Goal: Check status

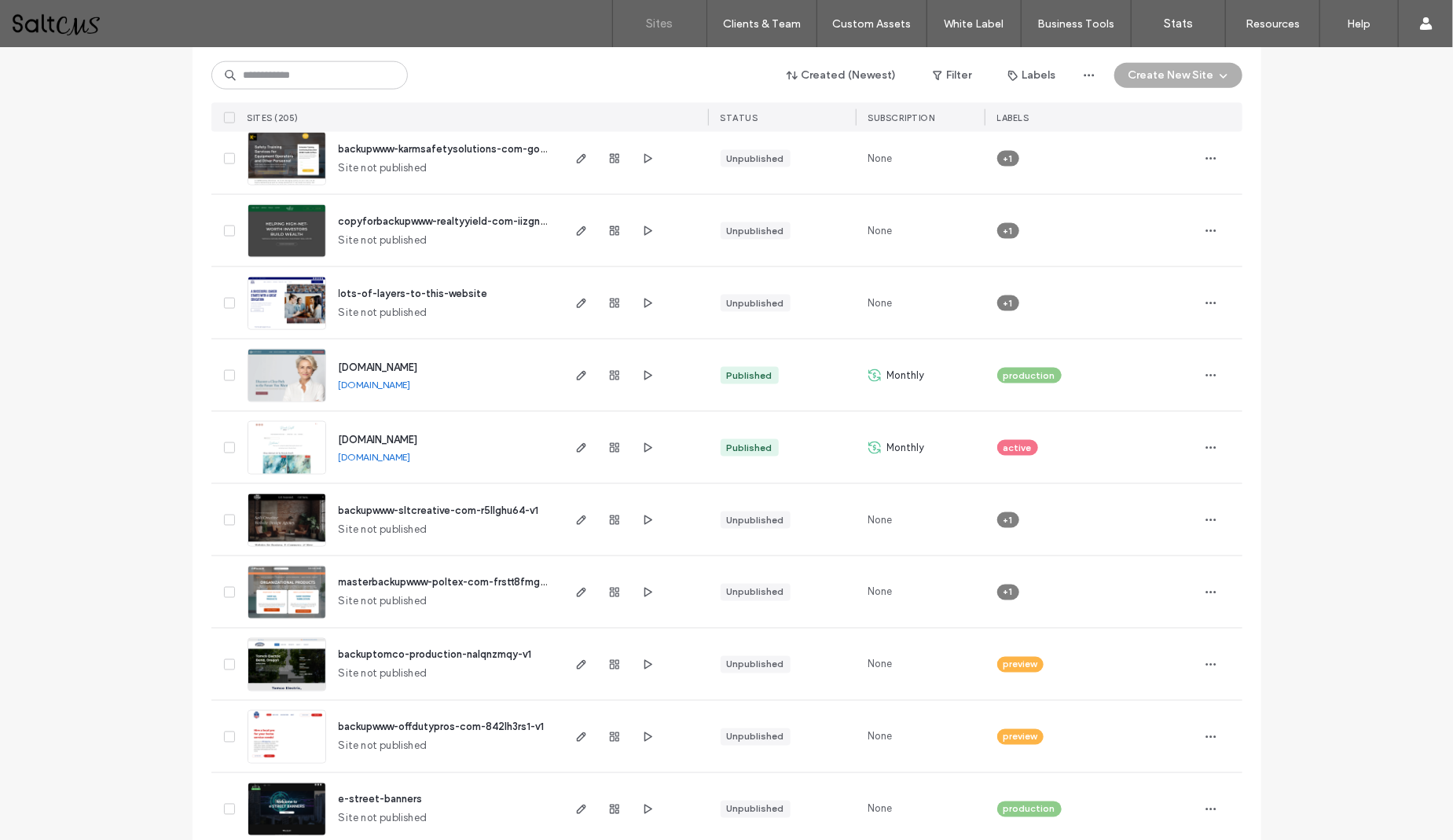
scroll to position [1284, 0]
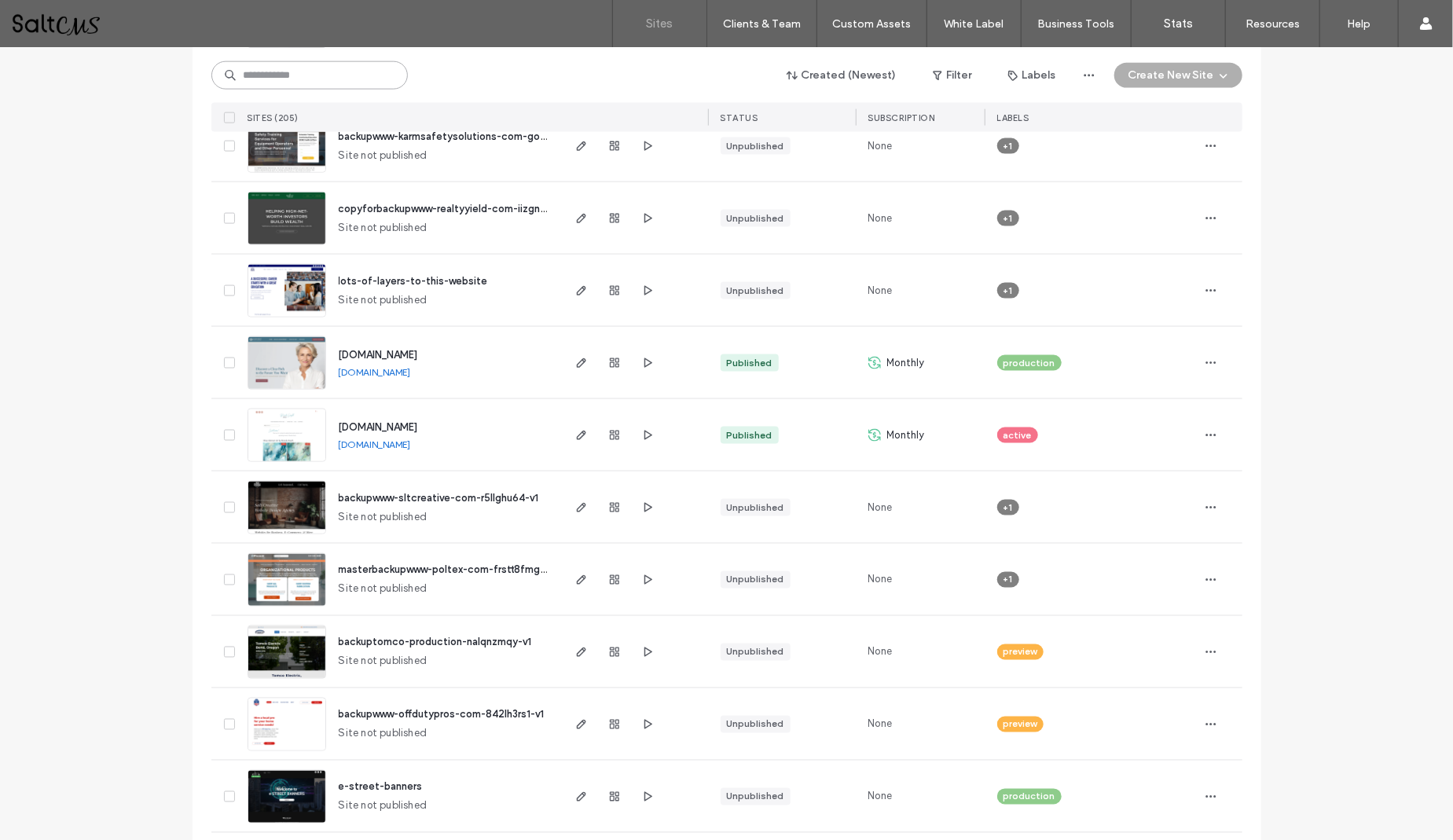
click at [282, 83] on input at bounding box center [310, 75] width 197 height 28
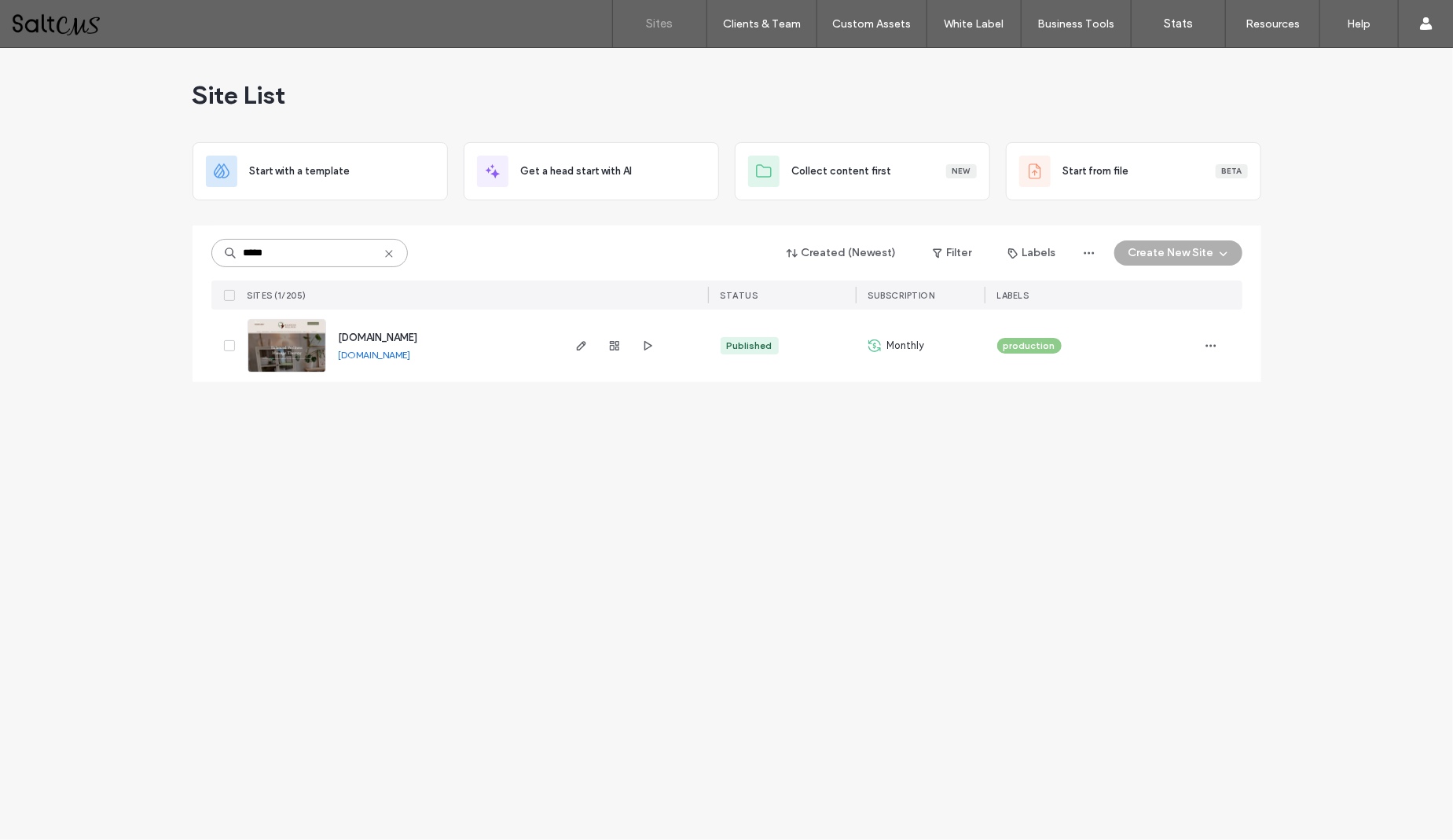
scroll to position [0, 0]
type input "*****"
drag, startPoint x: 282, startPoint y: 83, endPoint x: 617, endPoint y: 347, distance: 426.5
click at [617, 347] on icon "button" at bounding box center [614, 345] width 13 height 13
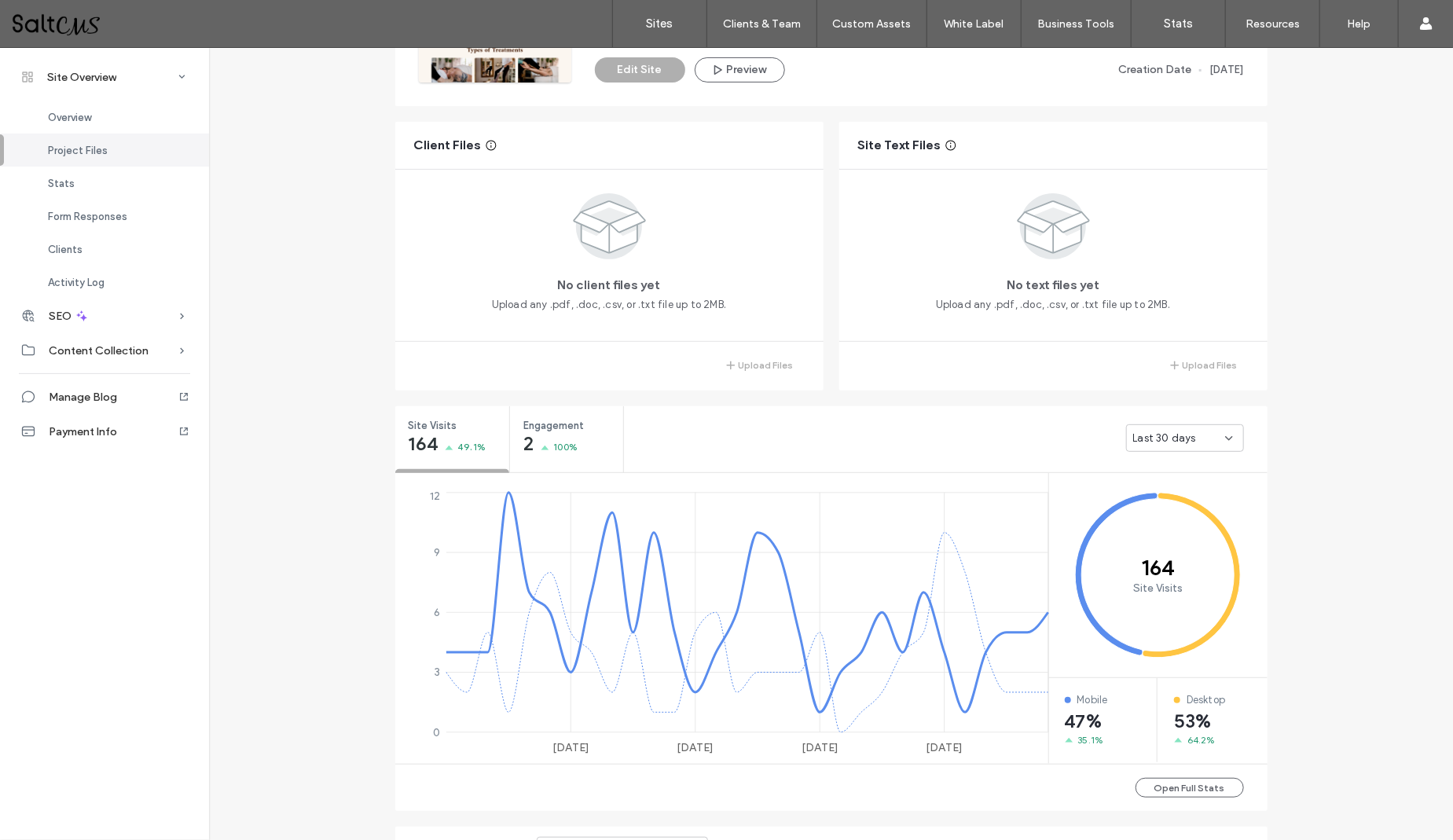
scroll to position [270, 0]
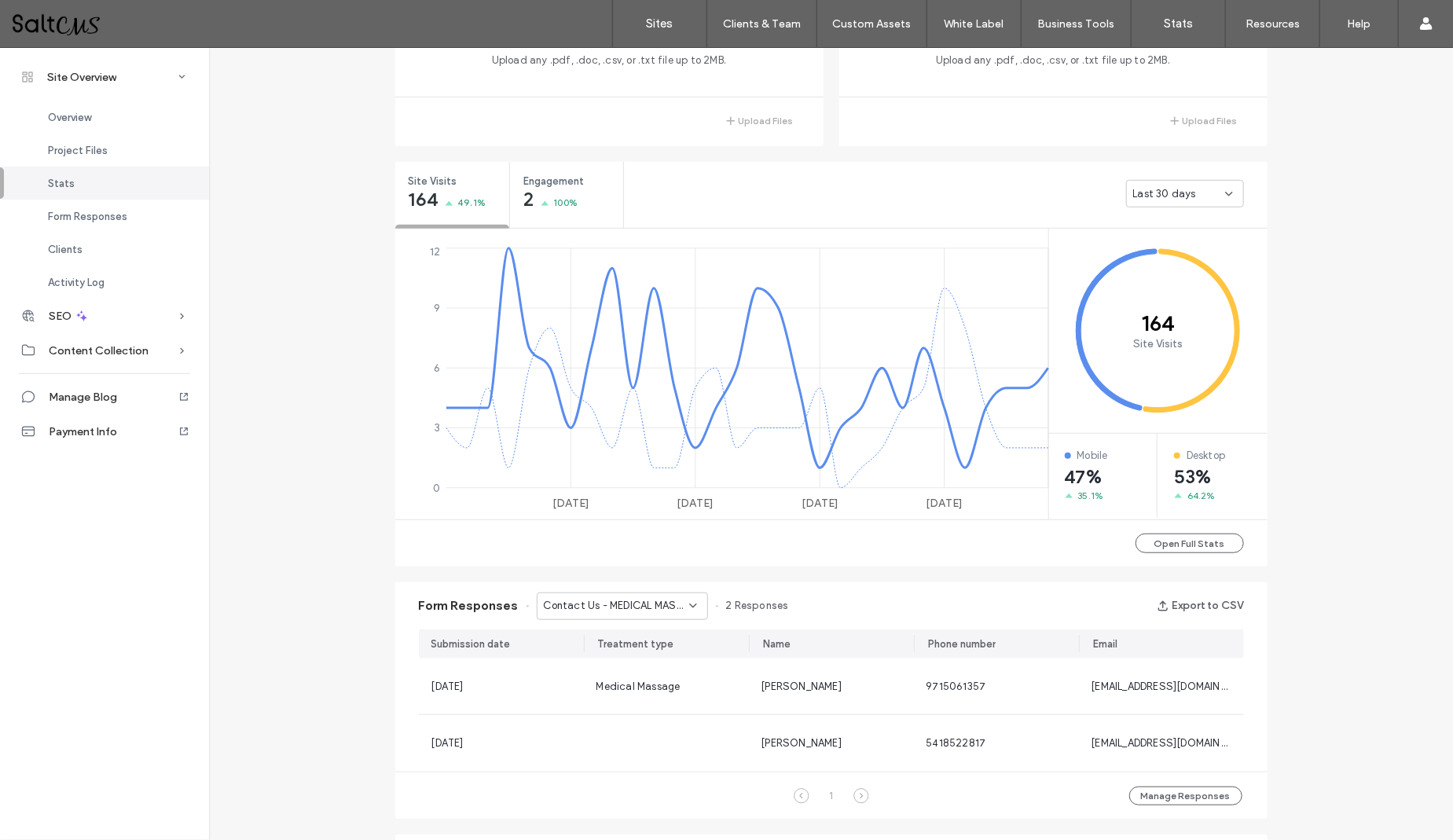
scroll to position [533, 0]
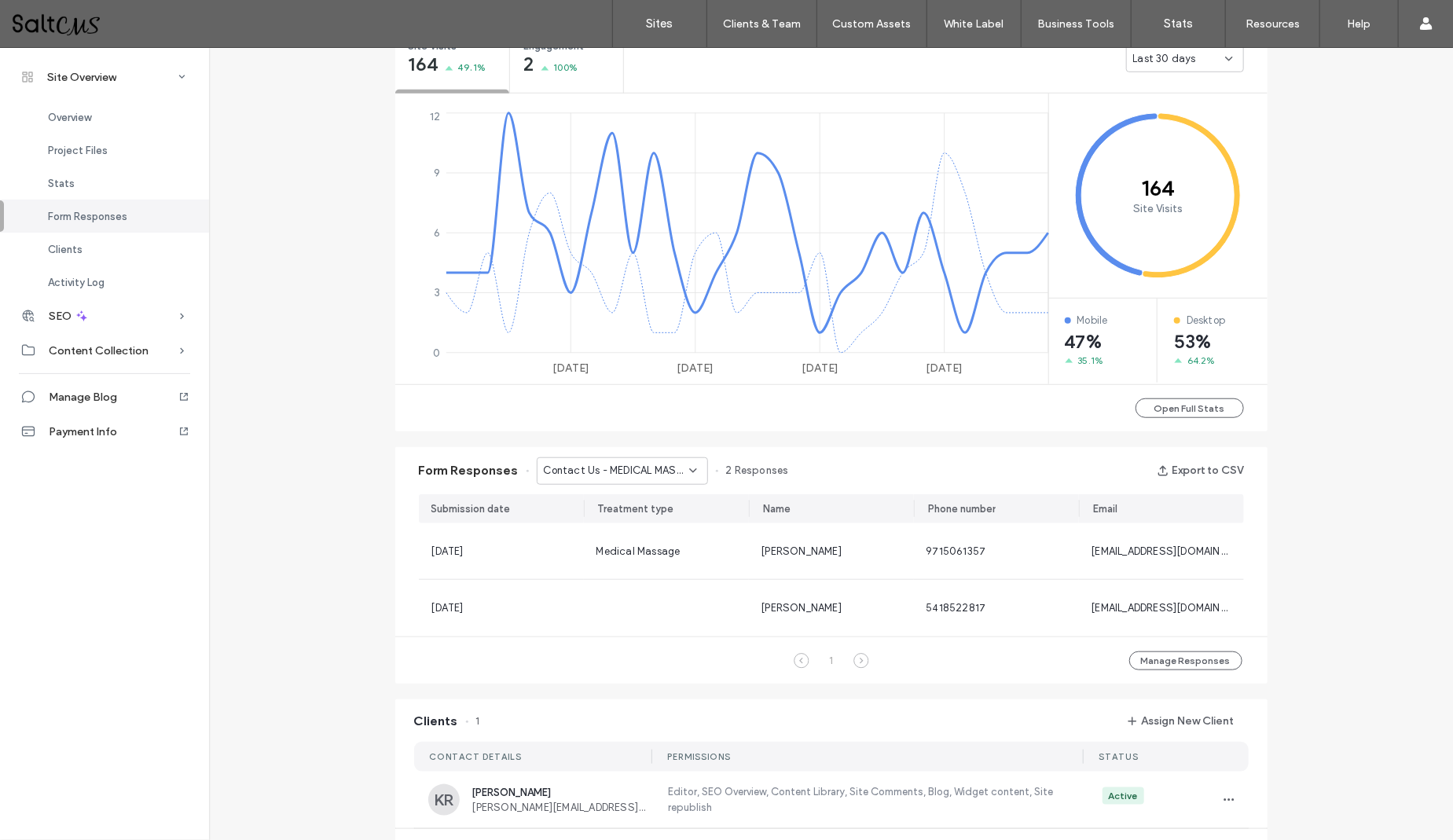
scroll to position [606, 0]
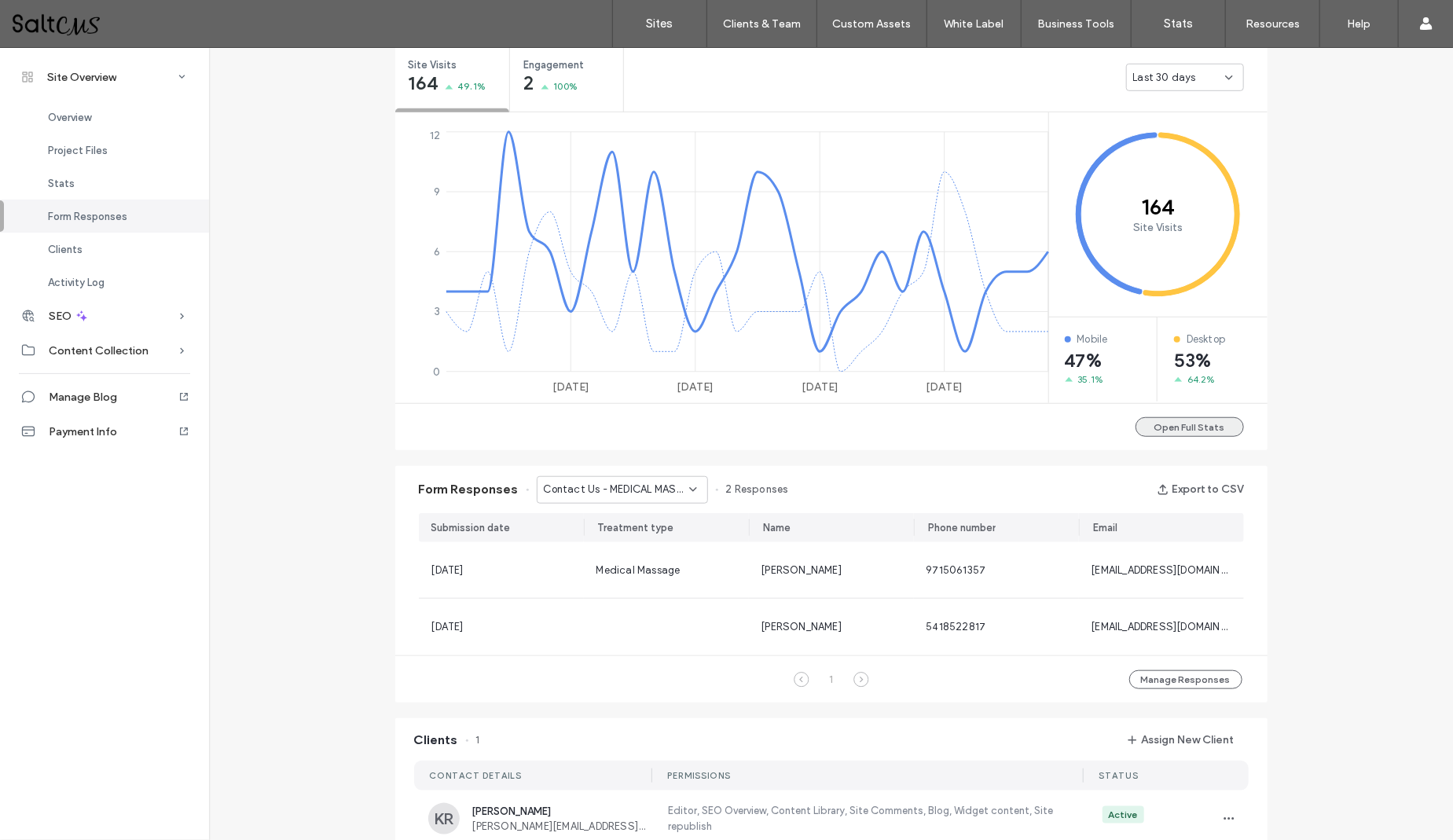
click at [1178, 432] on button "Open Full Stats" at bounding box center [1190, 427] width 108 height 20
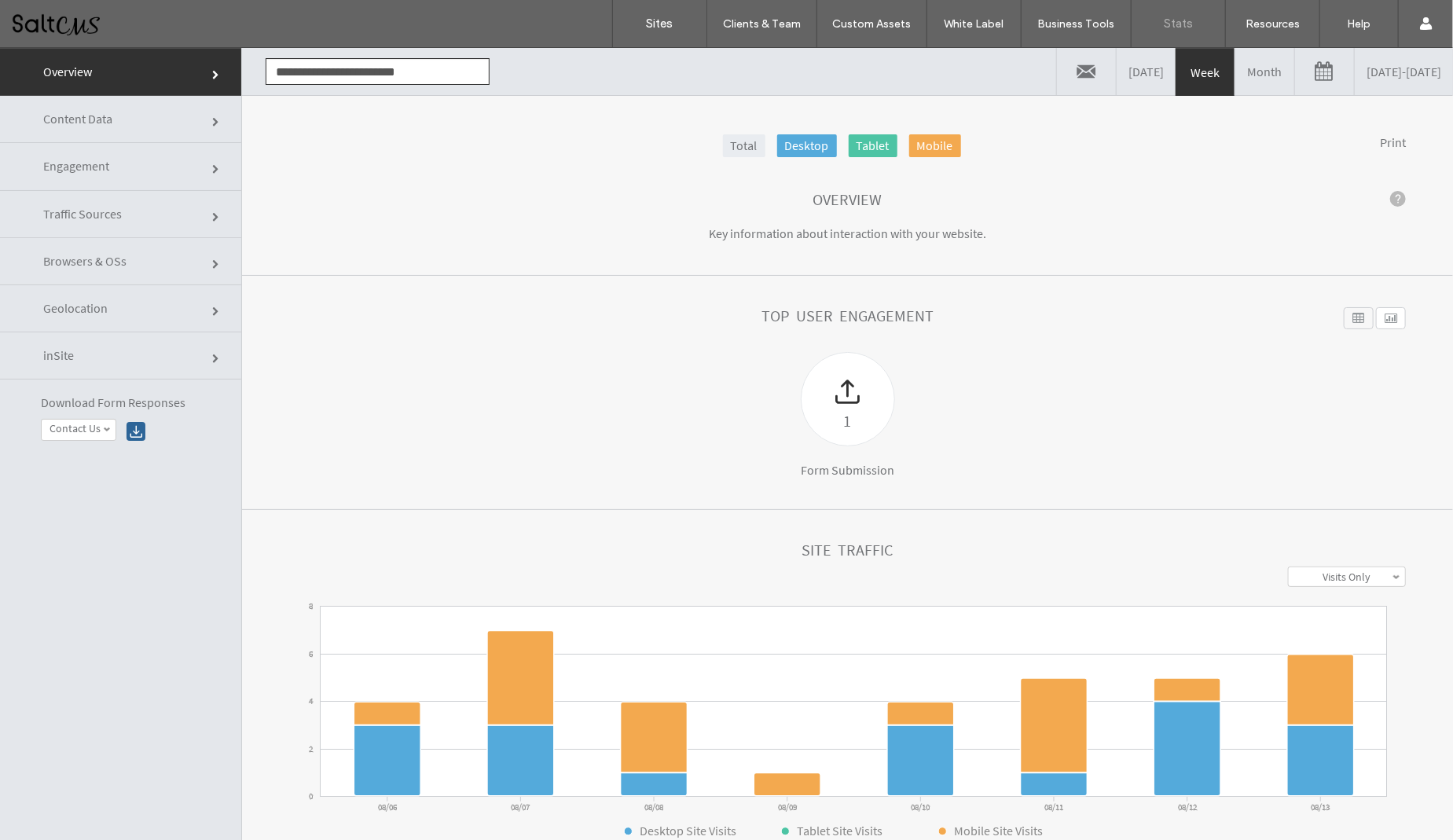
click link "Content Data"
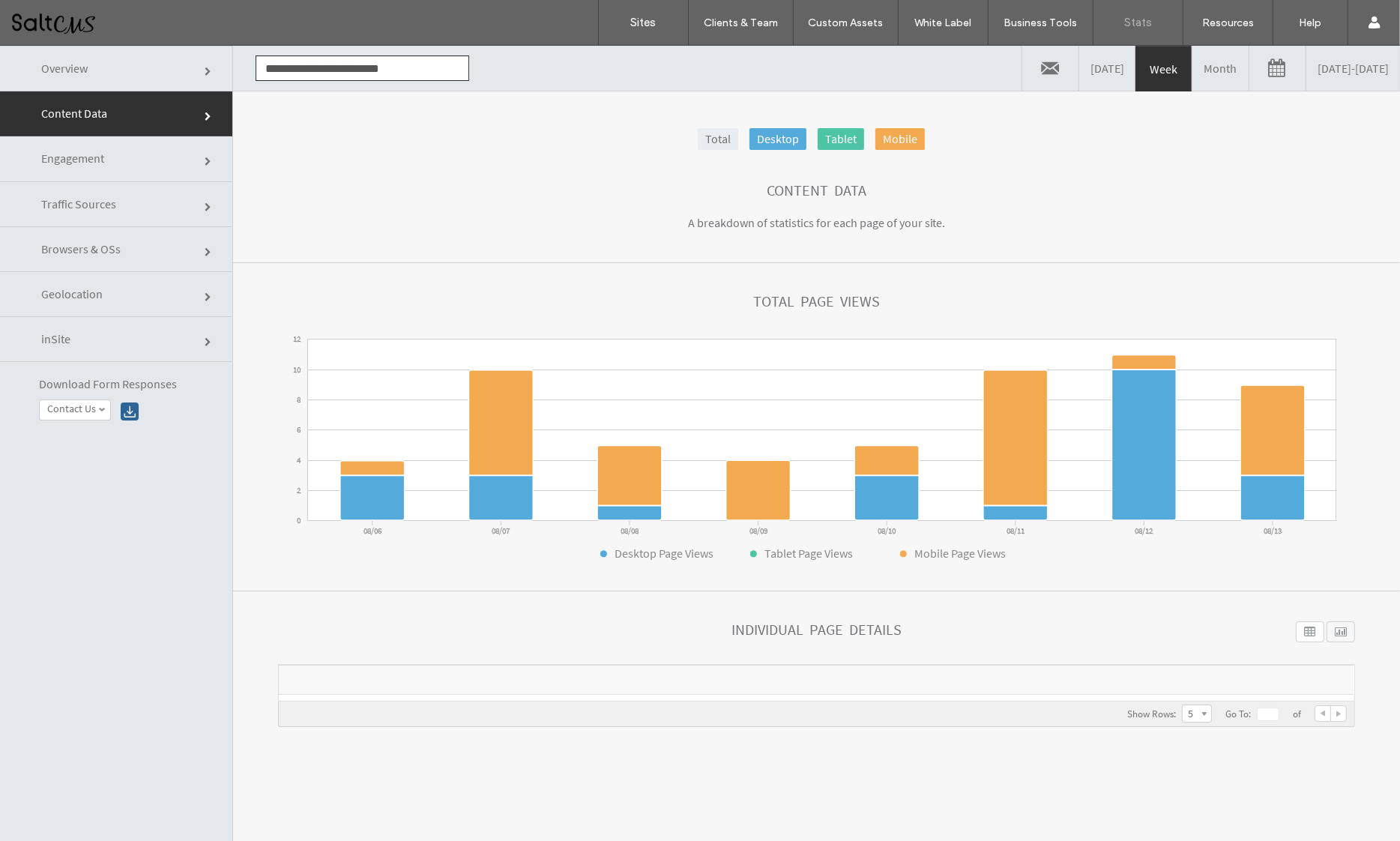
click div
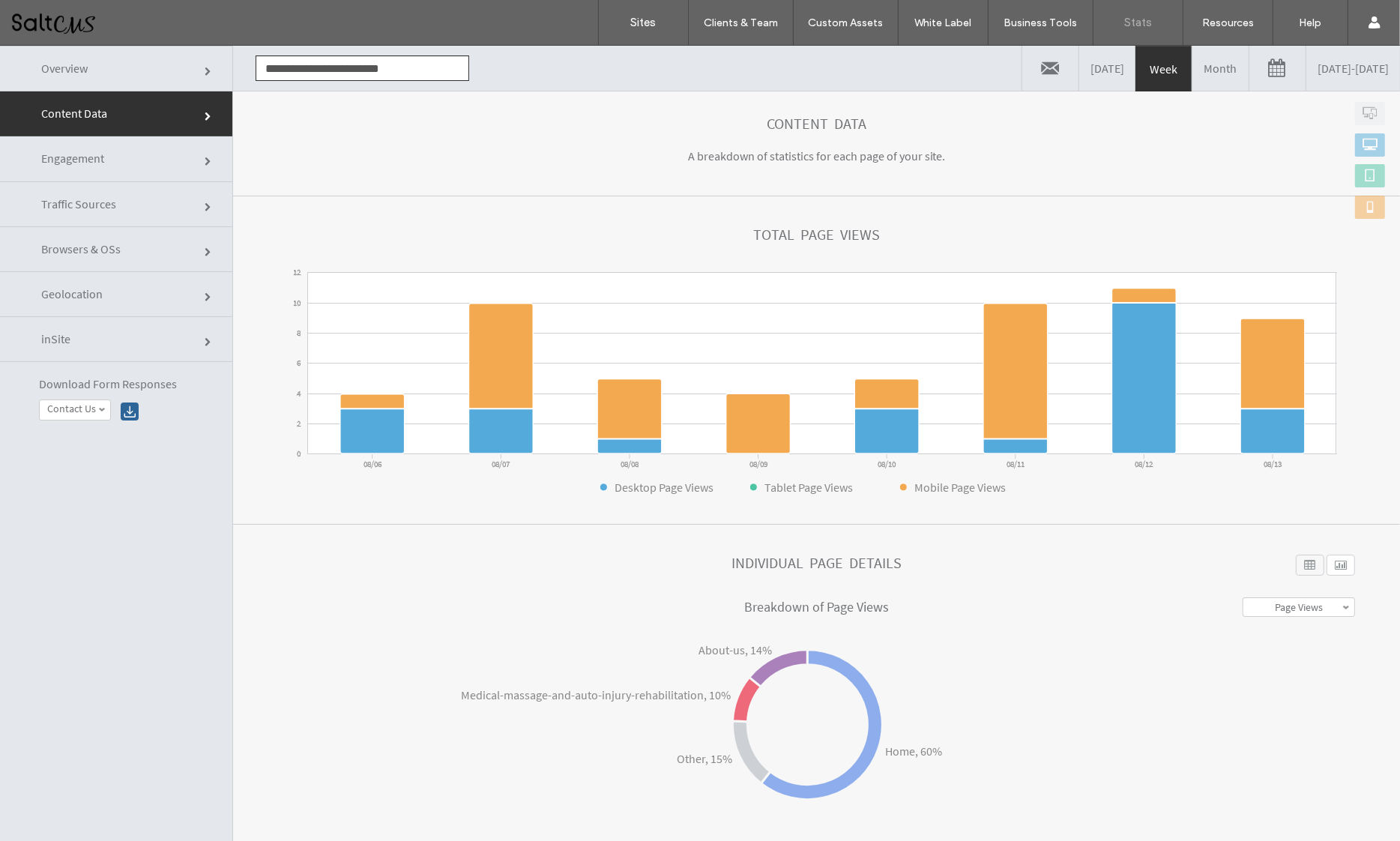
scroll to position [66, 0]
click div
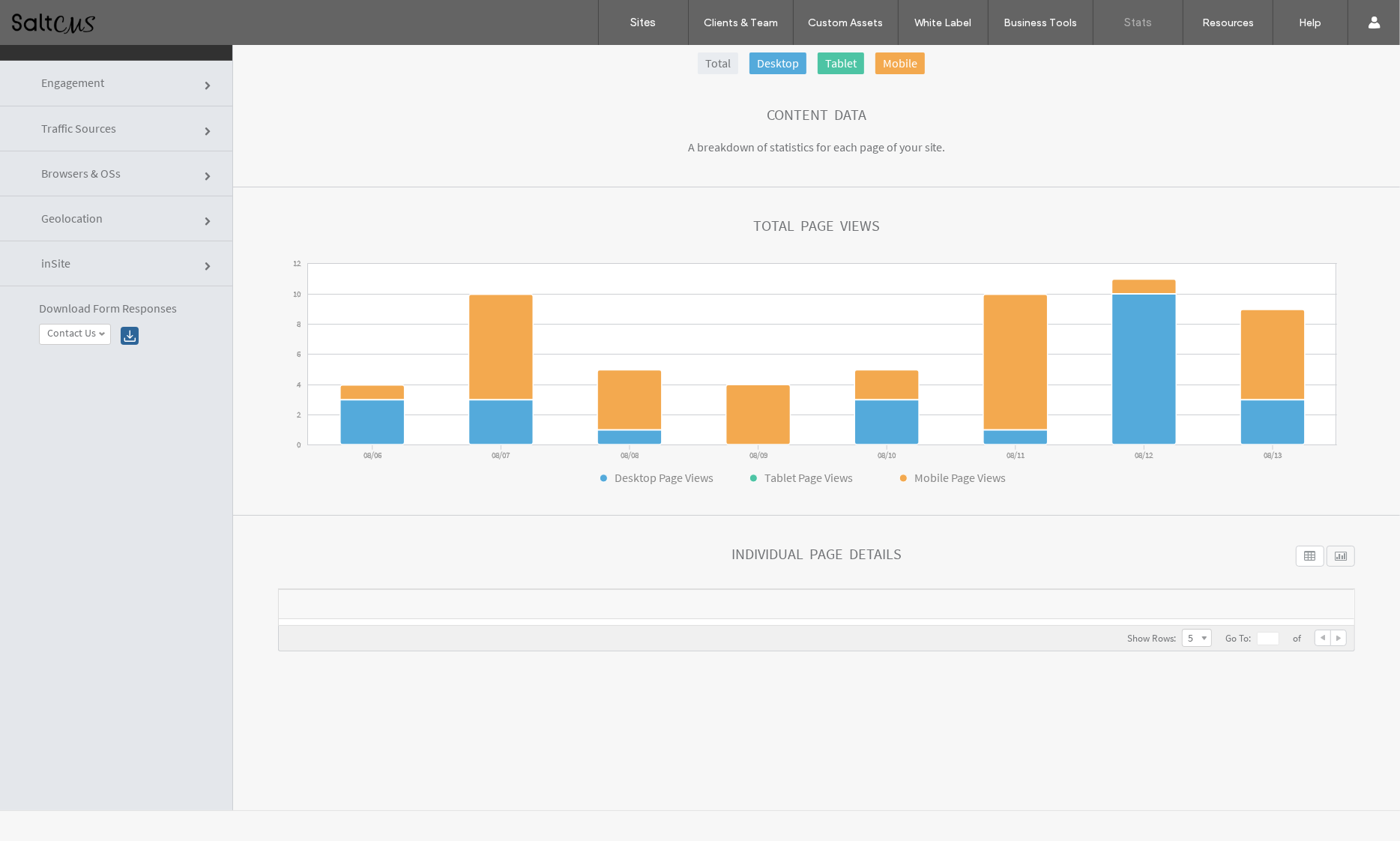
scroll to position [76, 0]
click at [1087, 617] on div at bounding box center [808, 621] width 1057 height 8
drag, startPoint x: 1052, startPoint y: 624, endPoint x: 1052, endPoint y: 771, distance: 147.0
click div "Total Desktop Tablet Mobile Content Data A breakdown of statistics for each pag…"
click div "Individual Page Details"
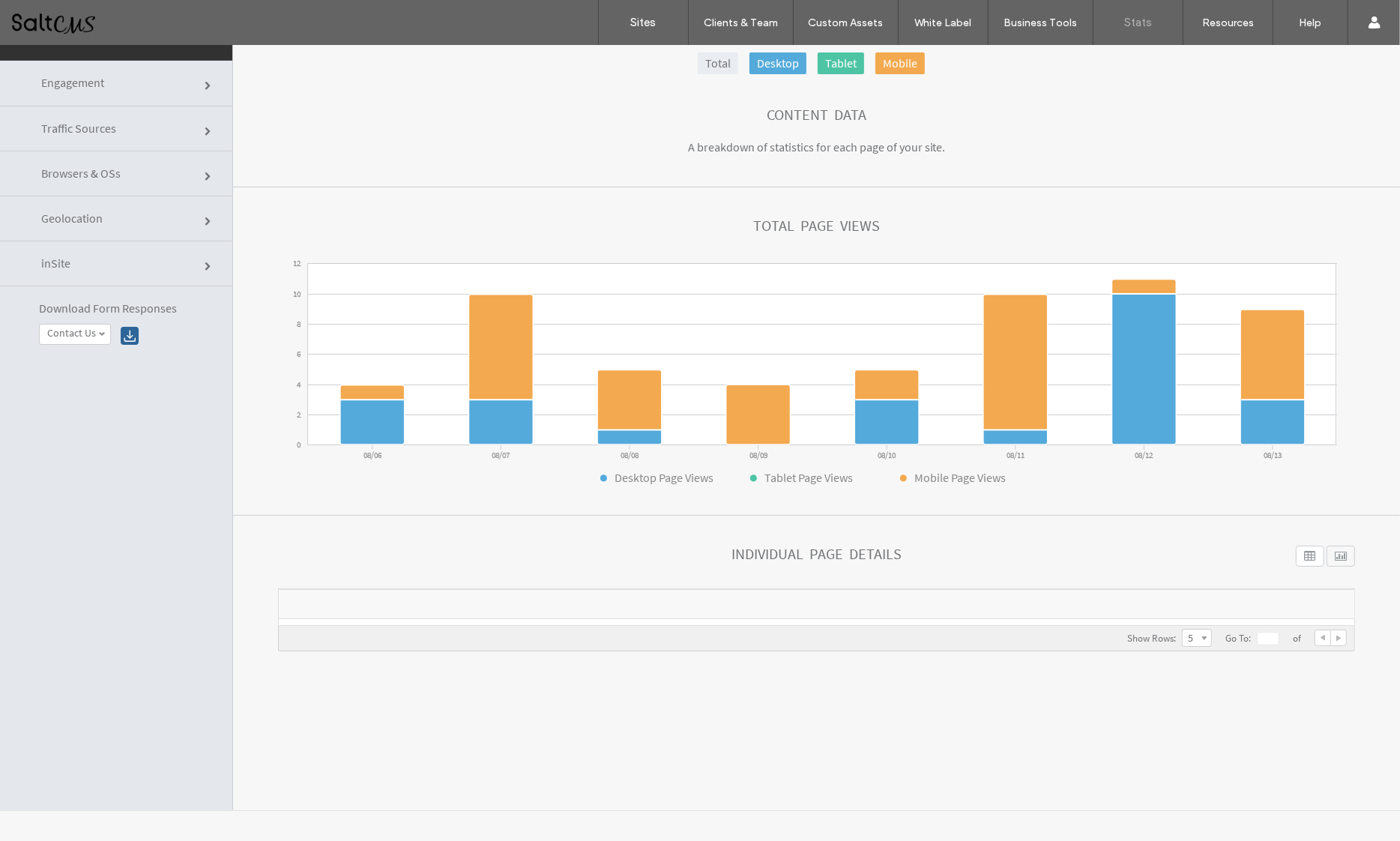
click link "Engagement"
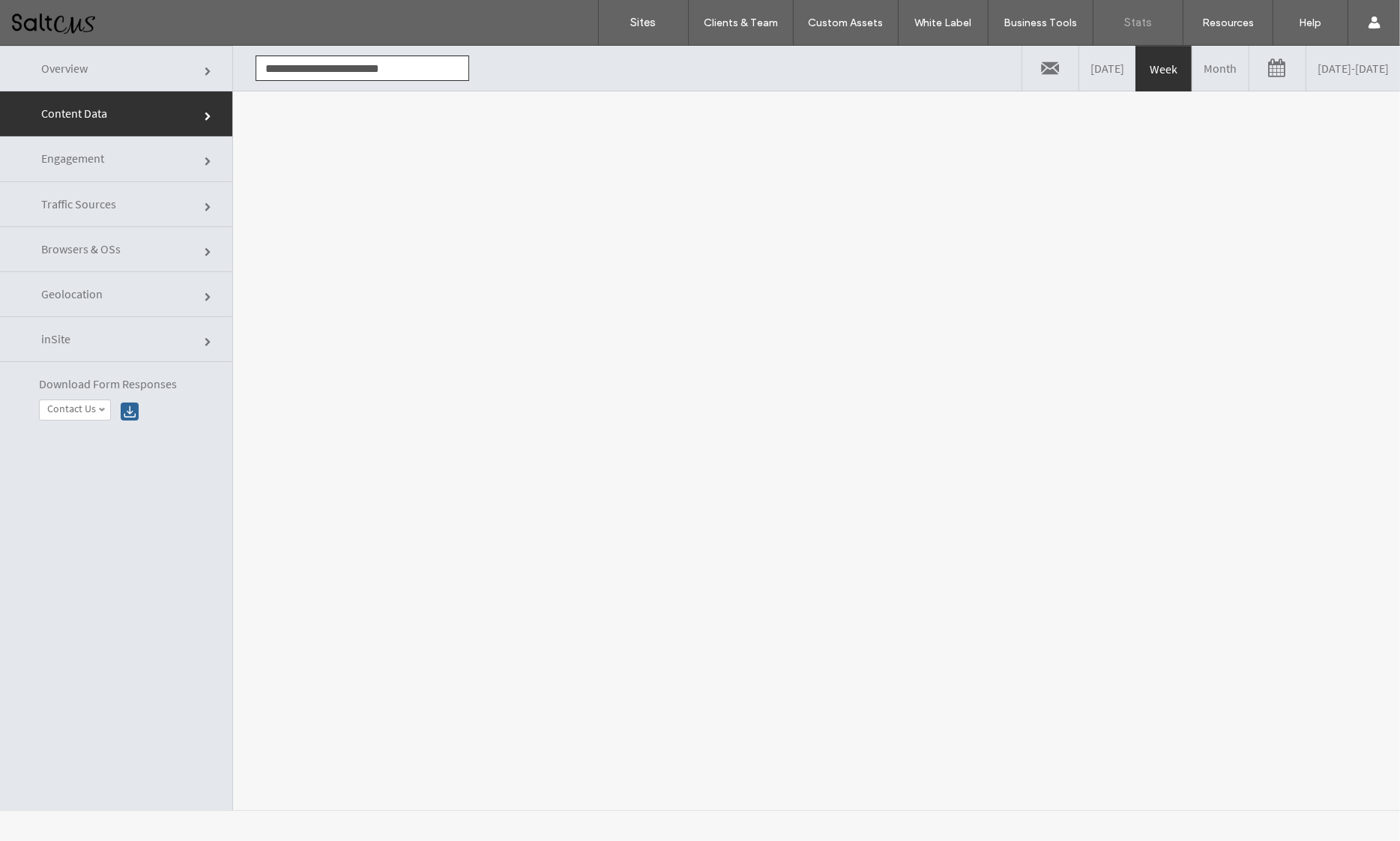
scroll to position [0, 0]
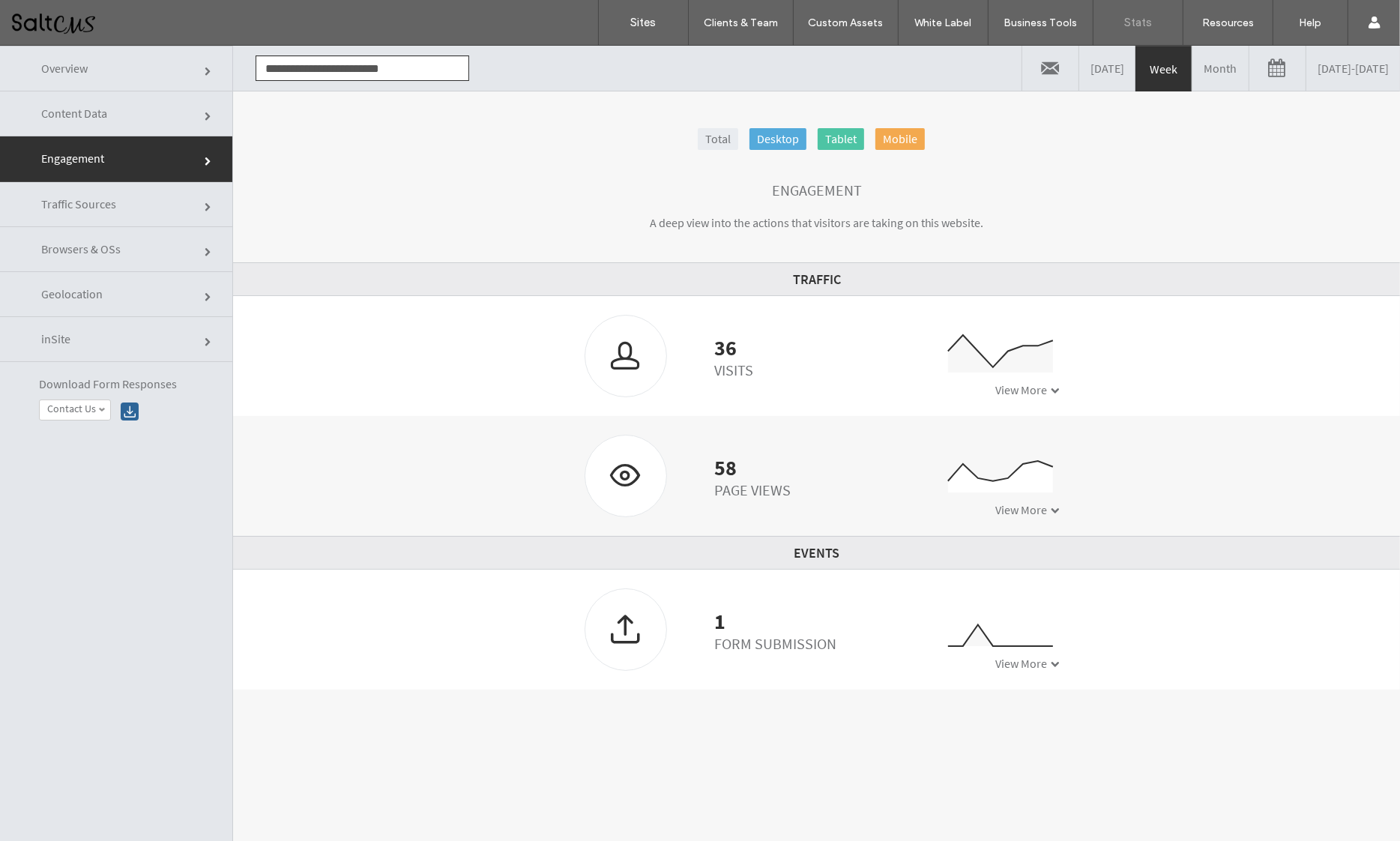
click link "Content Data"
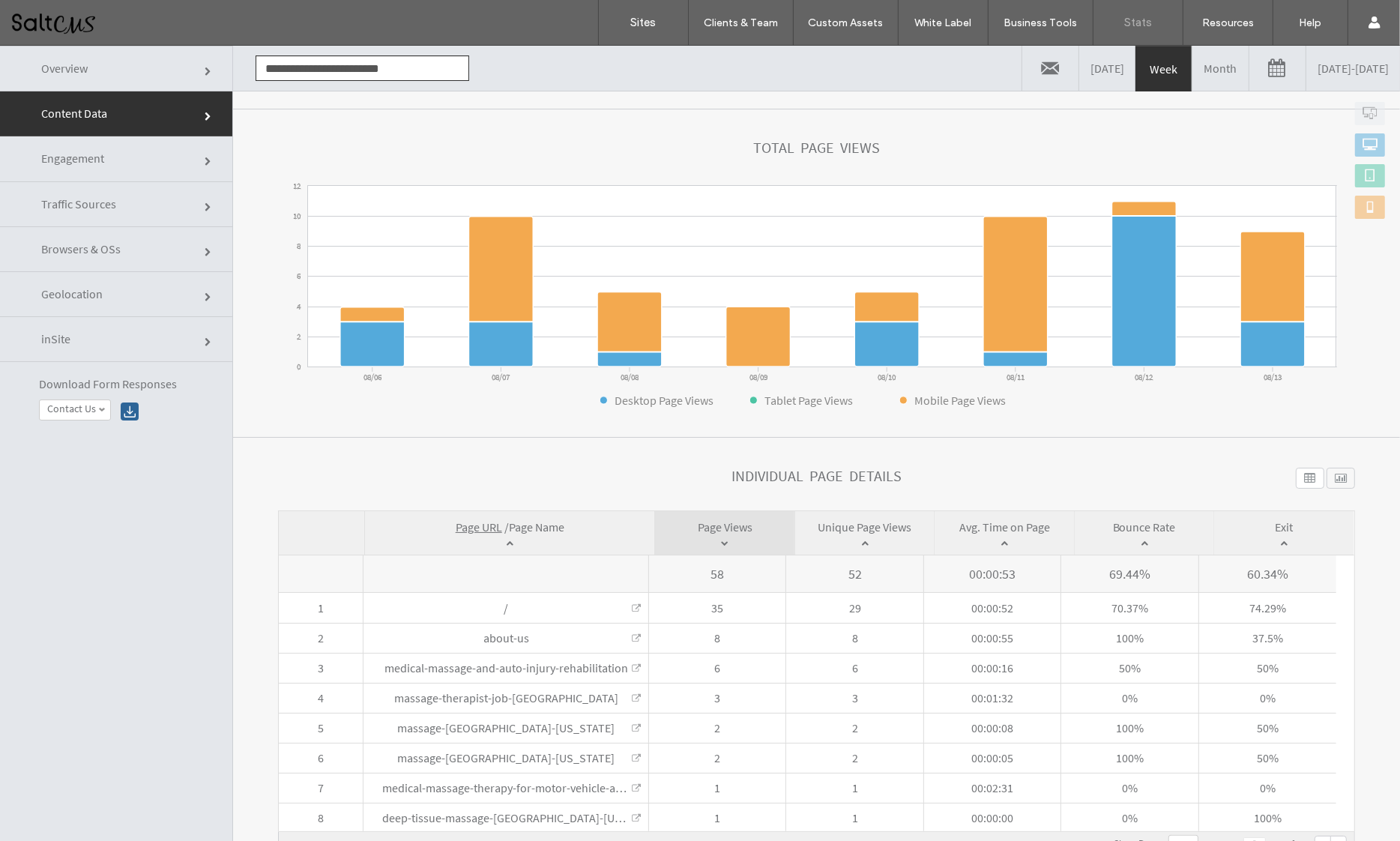
scroll to position [153, 0]
click at [1193, 78] on link "Month" at bounding box center [1221, 69] width 57 height 45
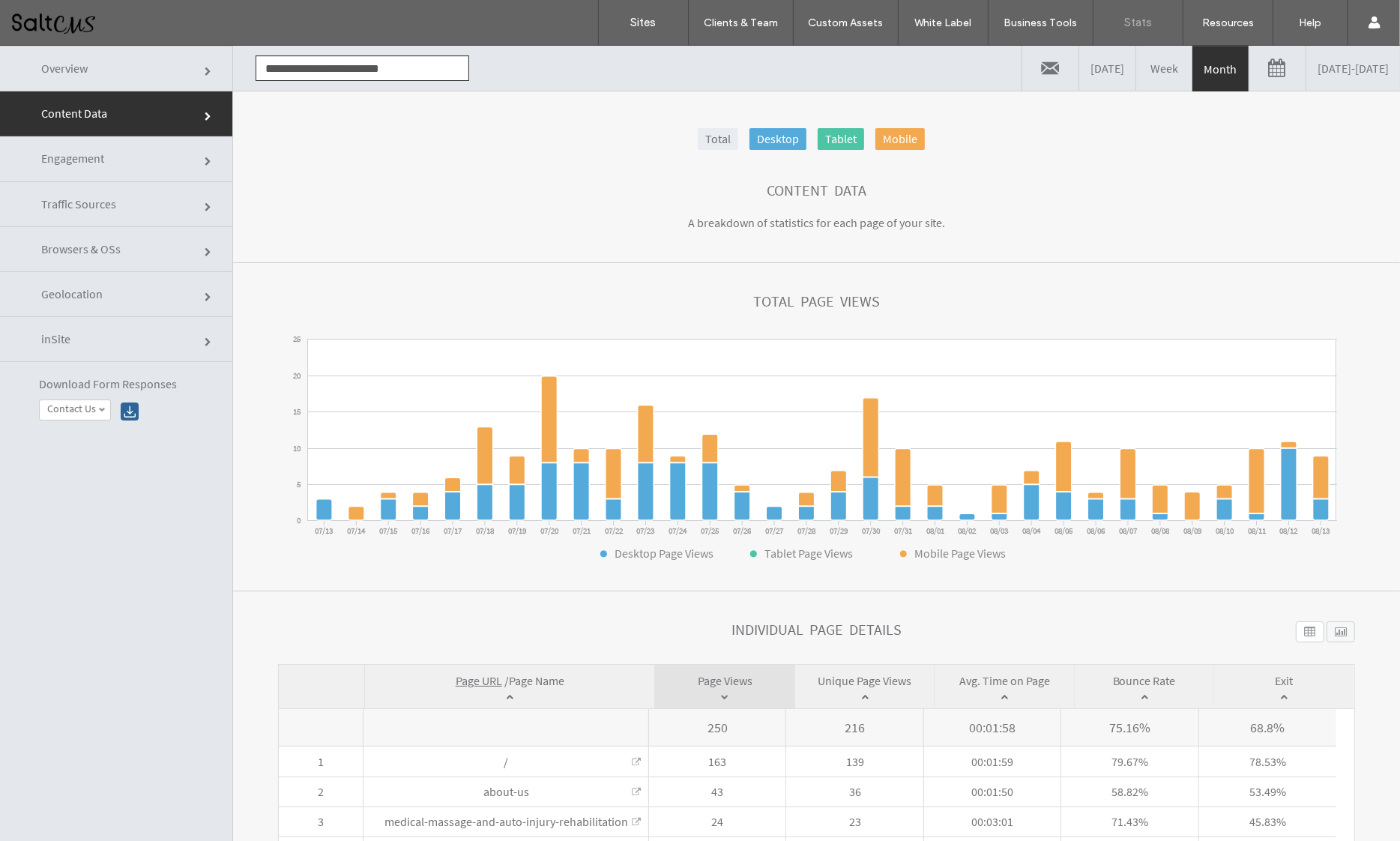
scroll to position [0, 0]
click at [1307, 64] on link "07/13/2025 - 08/13/2025" at bounding box center [1354, 69] width 94 height 45
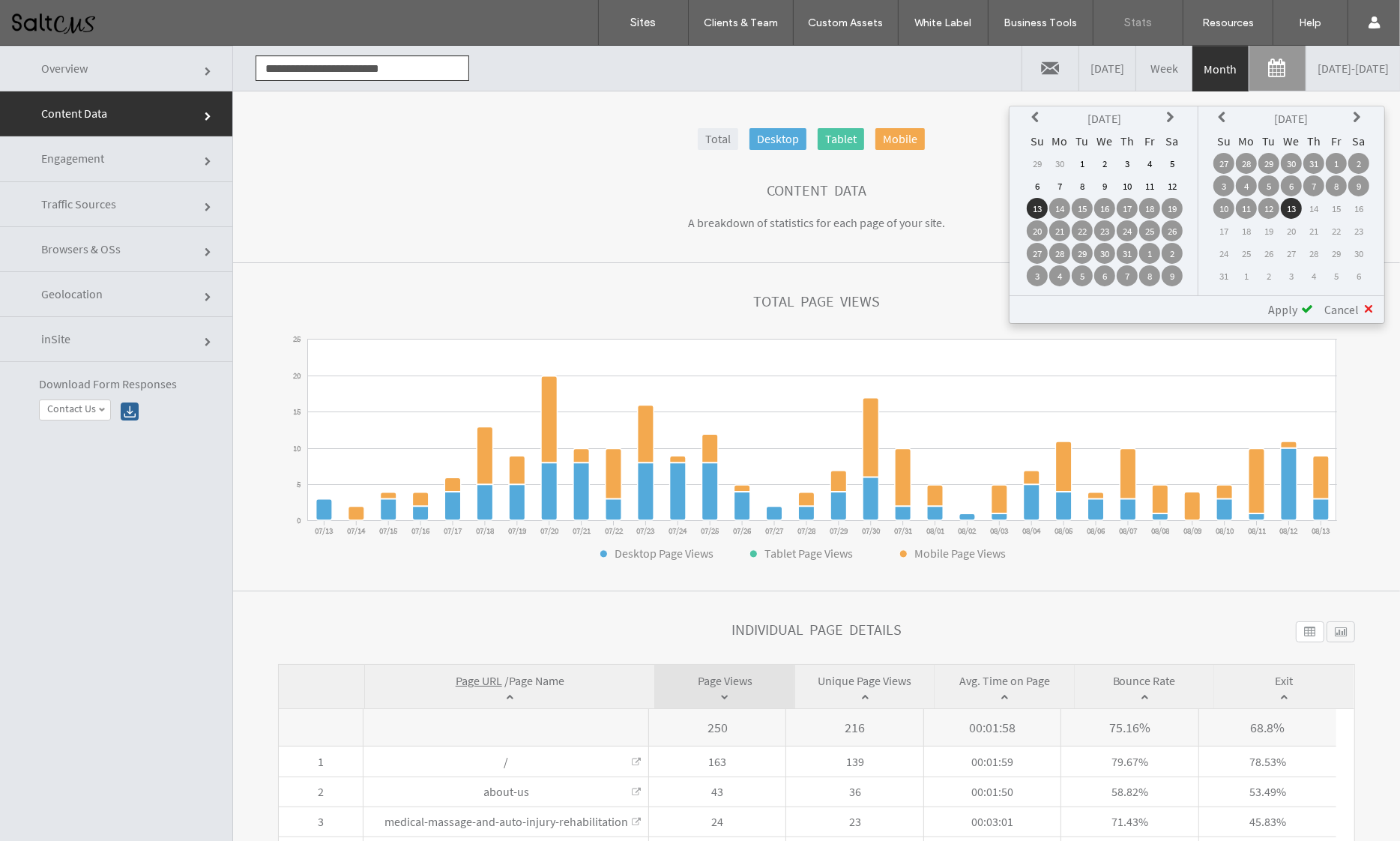
click at [1036, 113] on icon at bounding box center [1037, 117] width 12 height 12
click at [1038, 180] on td "1" at bounding box center [1037, 186] width 21 height 21
click at [1223, 110] on th at bounding box center [1224, 118] width 21 height 21
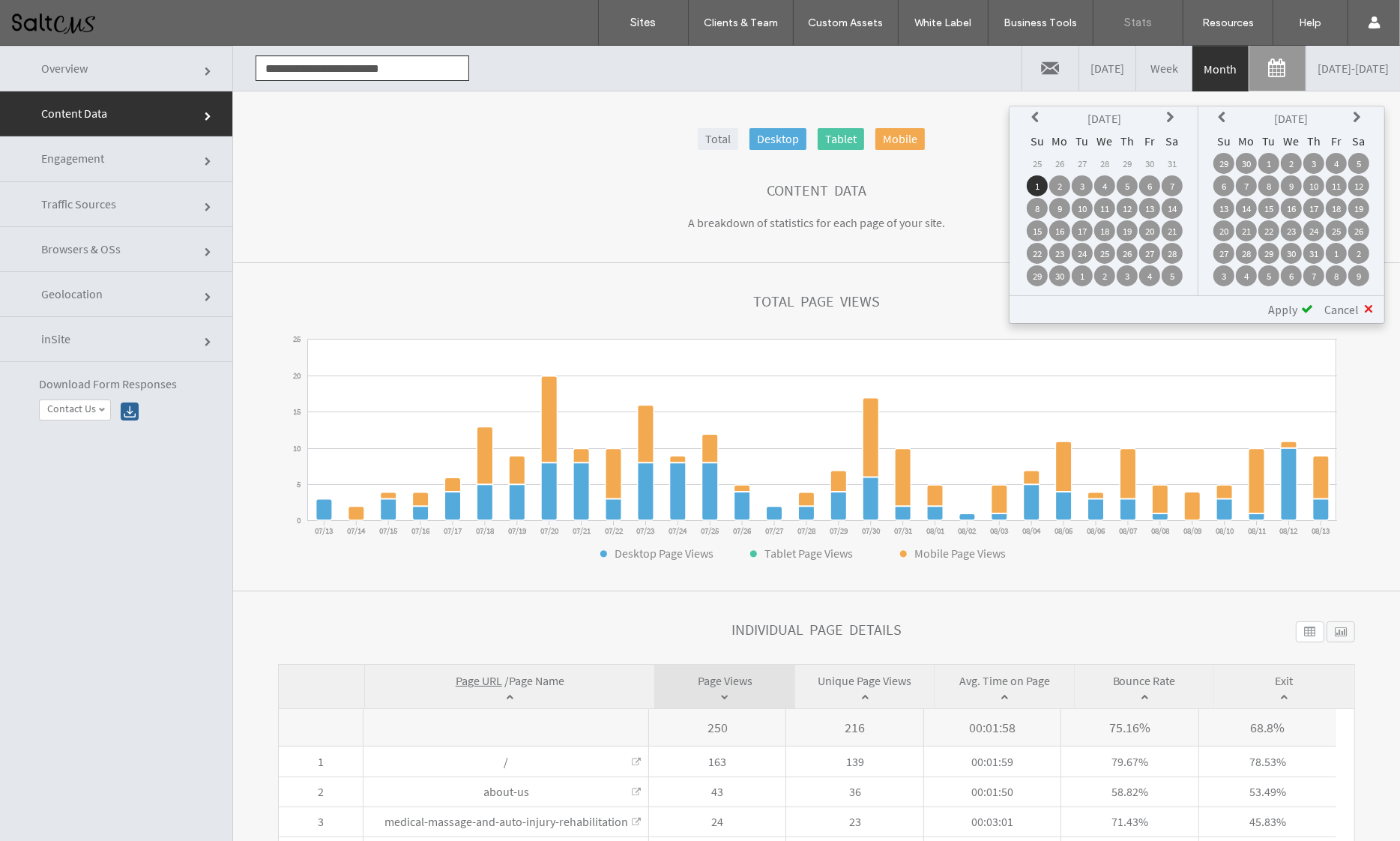
click at [1223, 110] on th at bounding box center [1224, 118] width 21 height 21
click at [1246, 270] on td "30" at bounding box center [1247, 276] width 21 height 21
click at [1283, 306] on span "Apply" at bounding box center [1283, 309] width 30 height 15
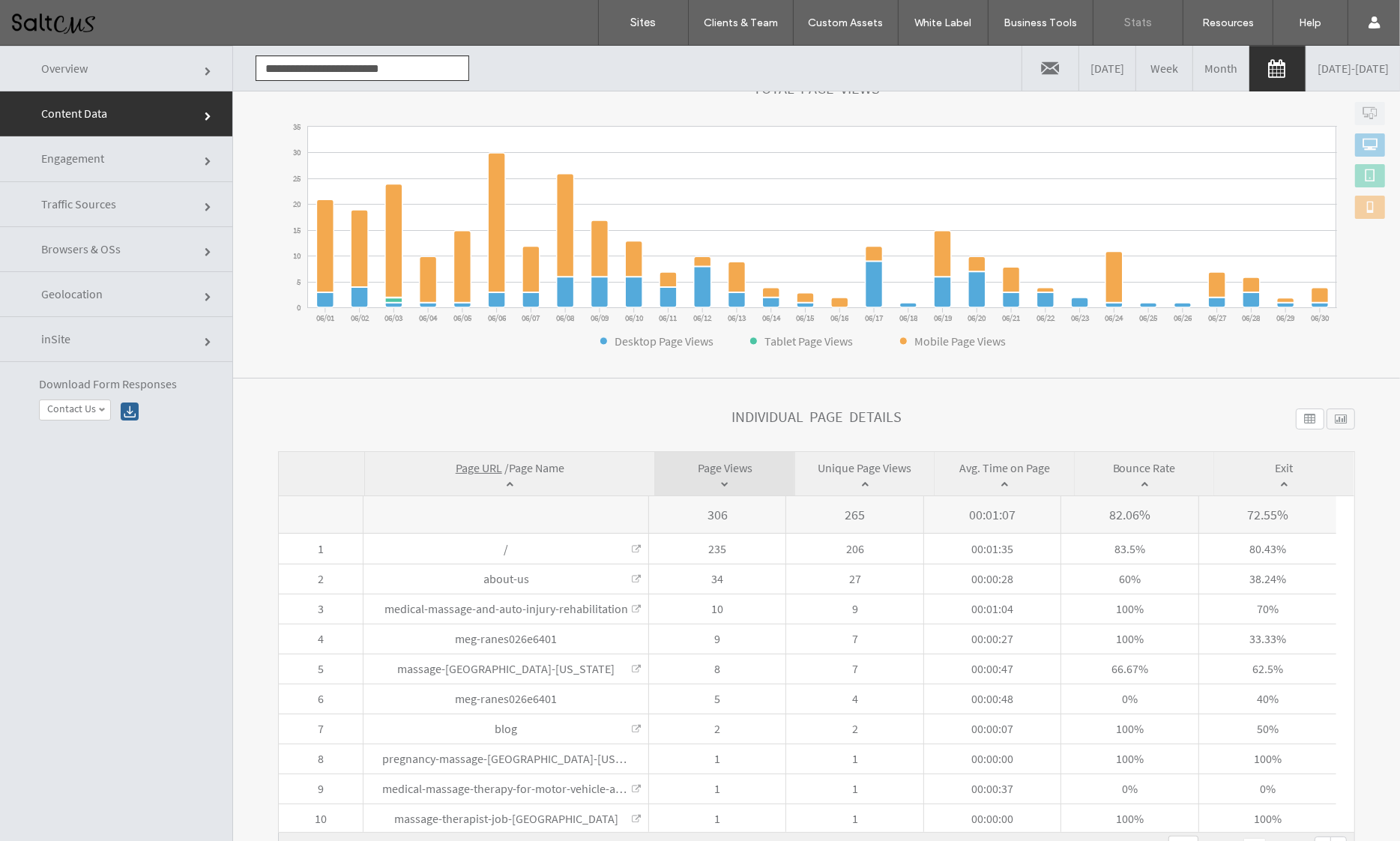
click at [1307, 67] on link "06/01/2025 - 06/30/2025" at bounding box center [1354, 69] width 94 height 45
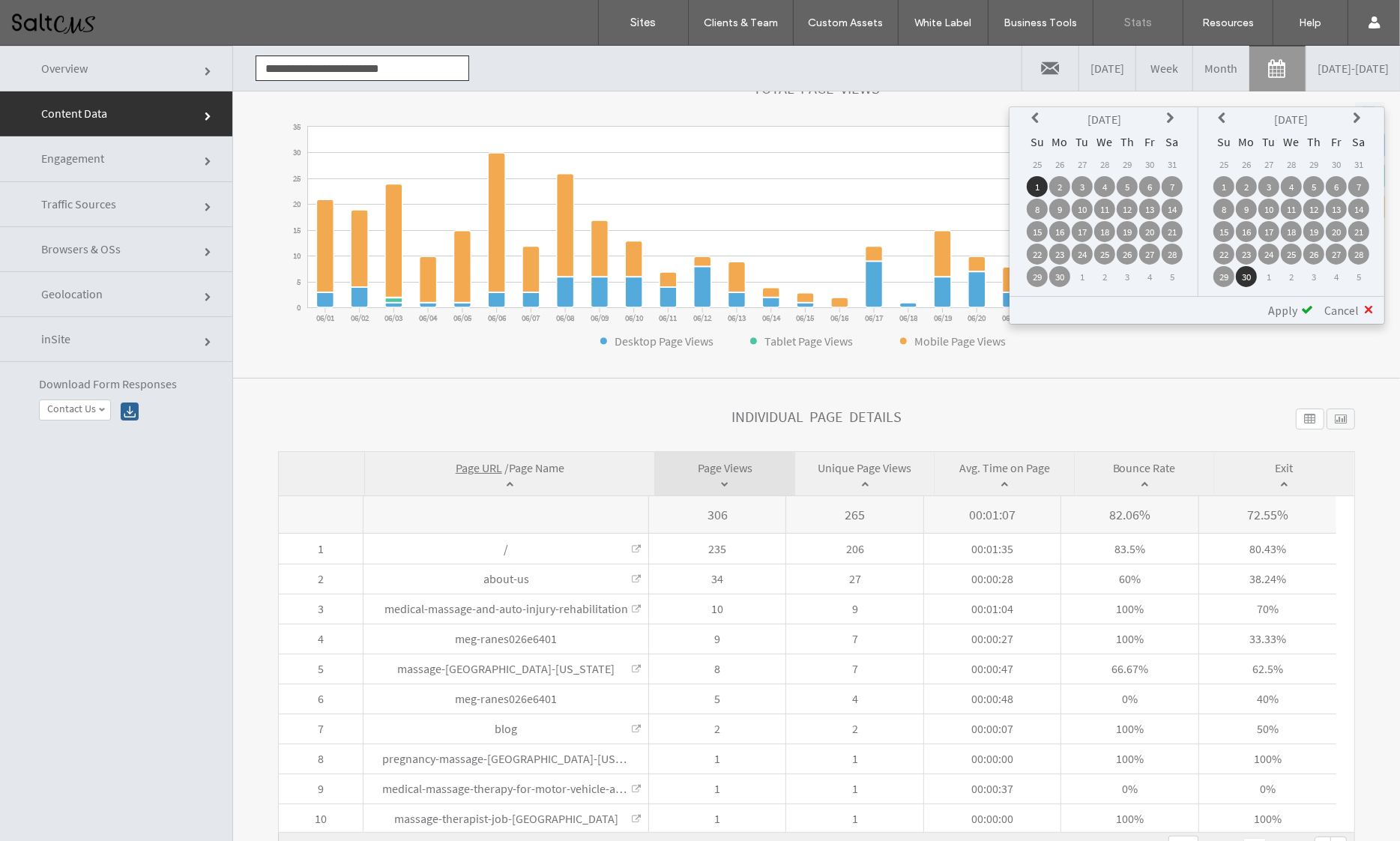
click at [1163, 112] on th at bounding box center [1172, 119] width 21 height 21
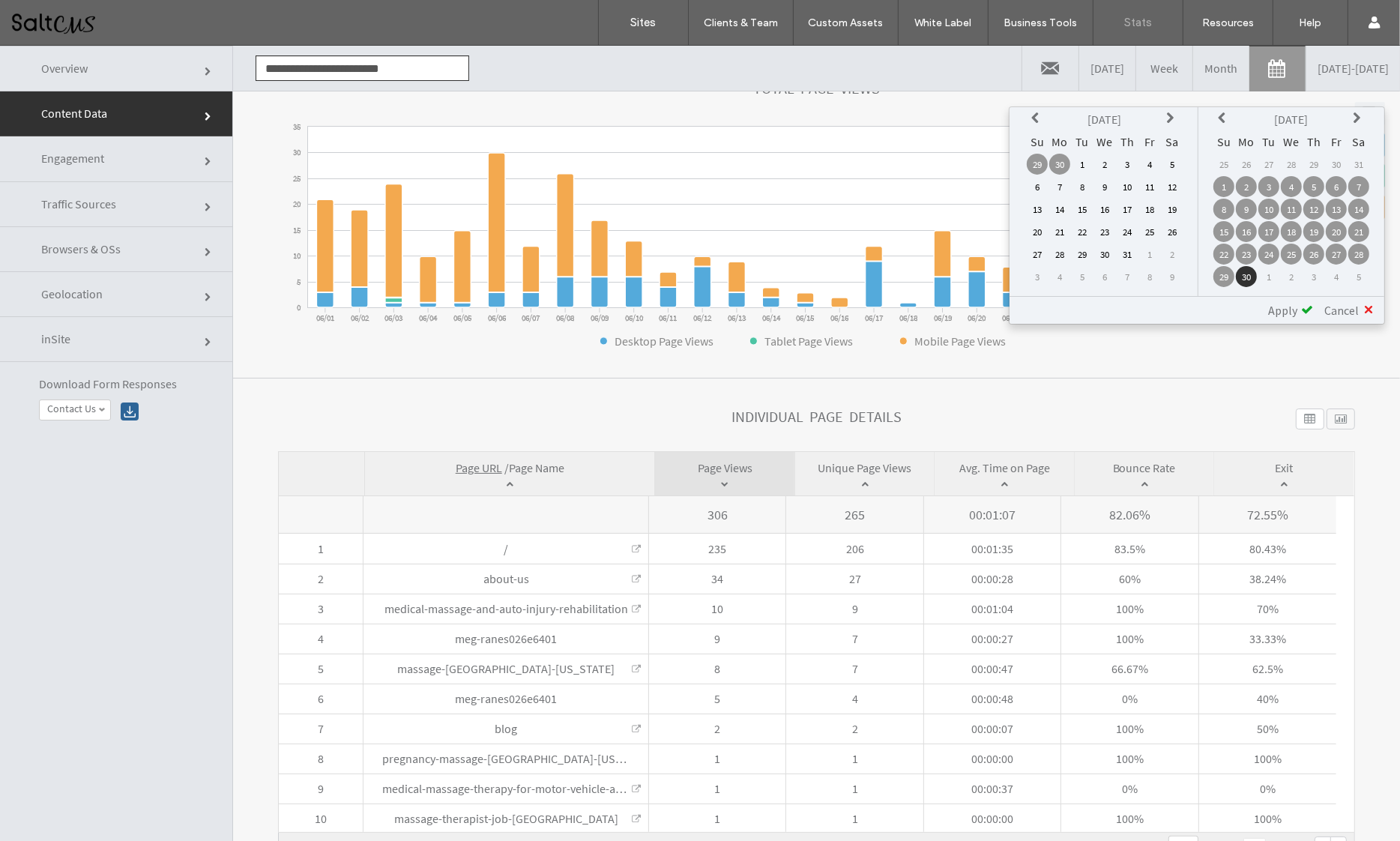
click at [1082, 164] on td "1" at bounding box center [1083, 164] width 21 height 21
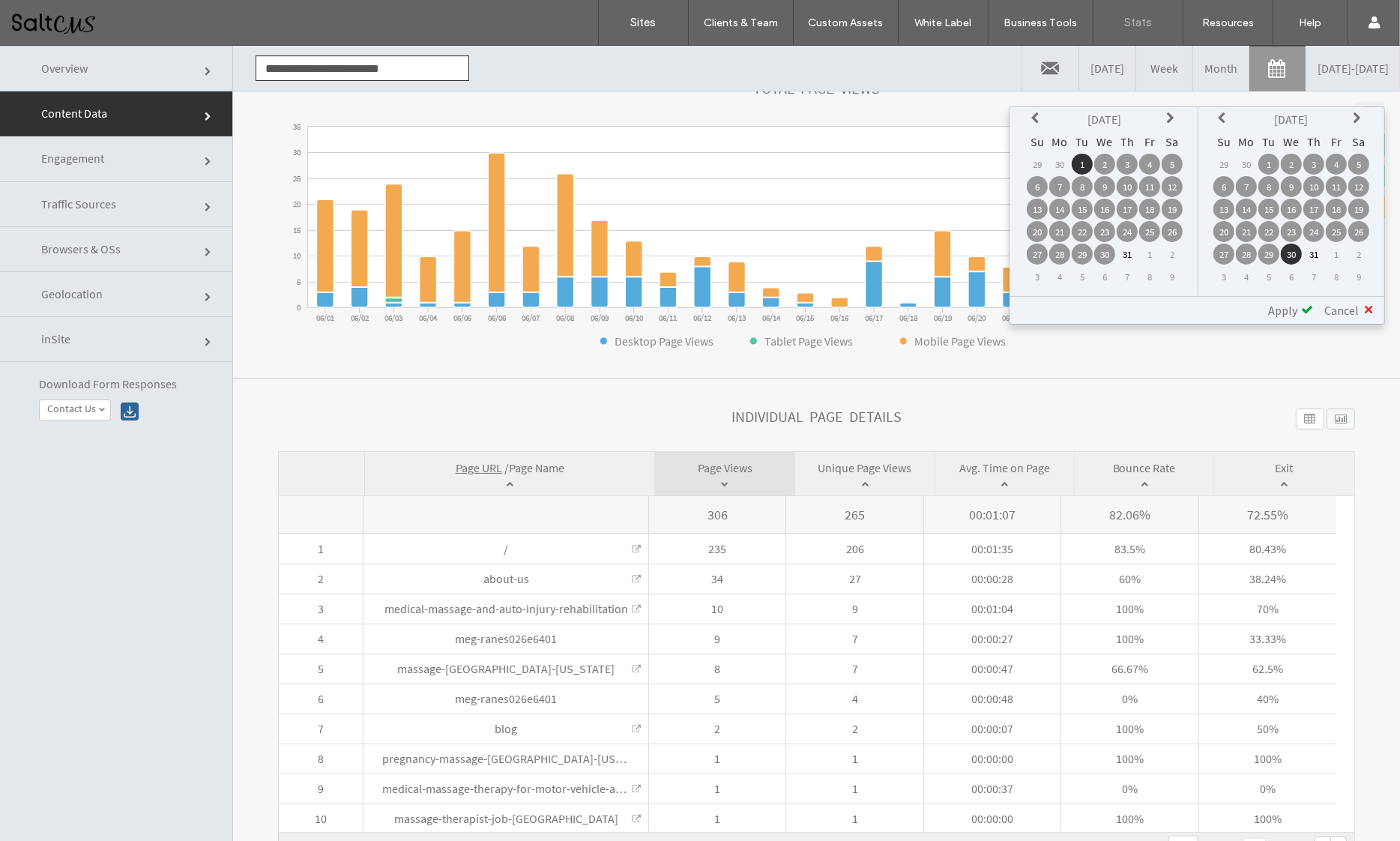
click at [1286, 249] on td "30" at bounding box center [1291, 254] width 21 height 21
click at [1286, 303] on span "Apply" at bounding box center [1283, 310] width 30 height 15
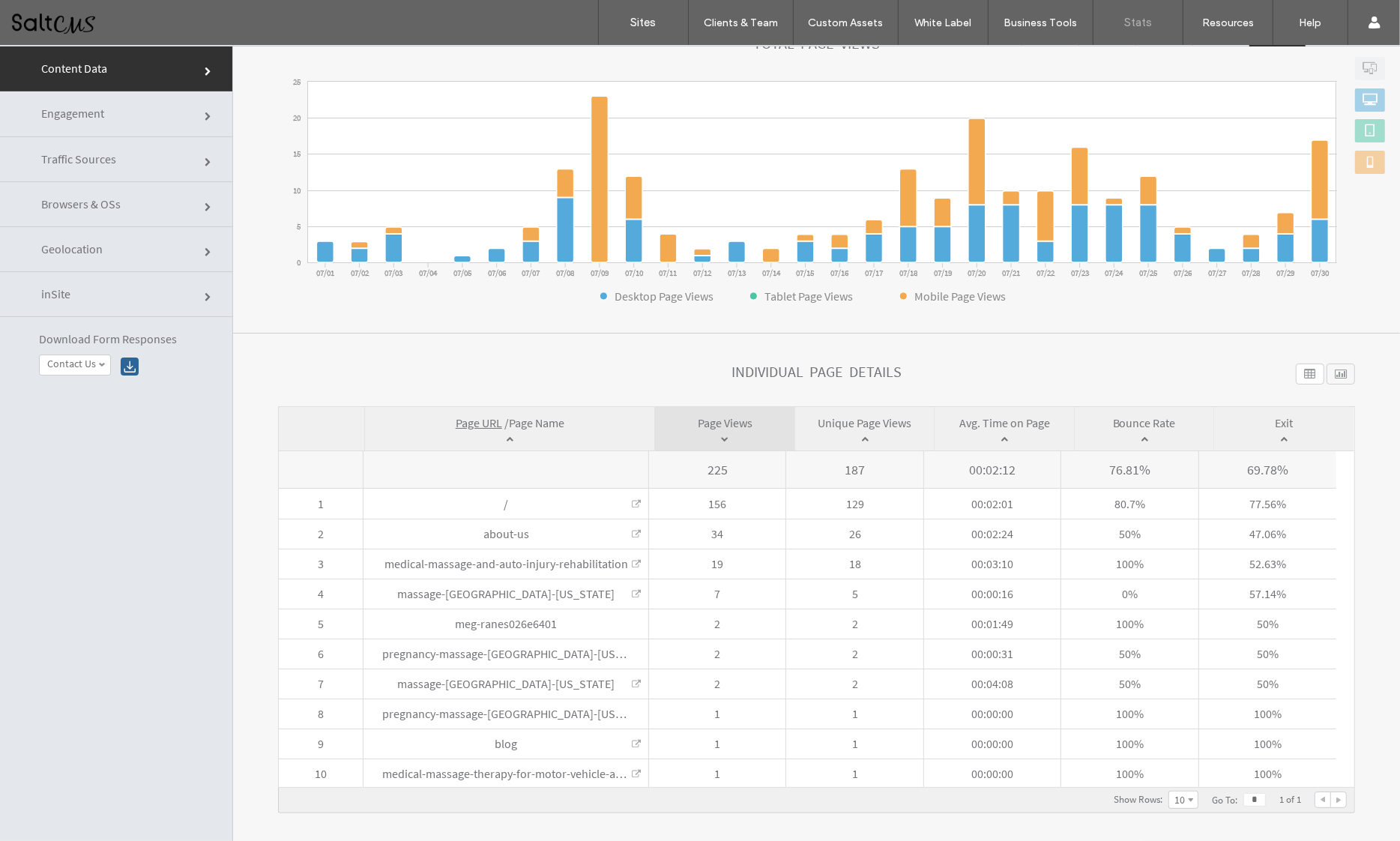
scroll to position [71, 0]
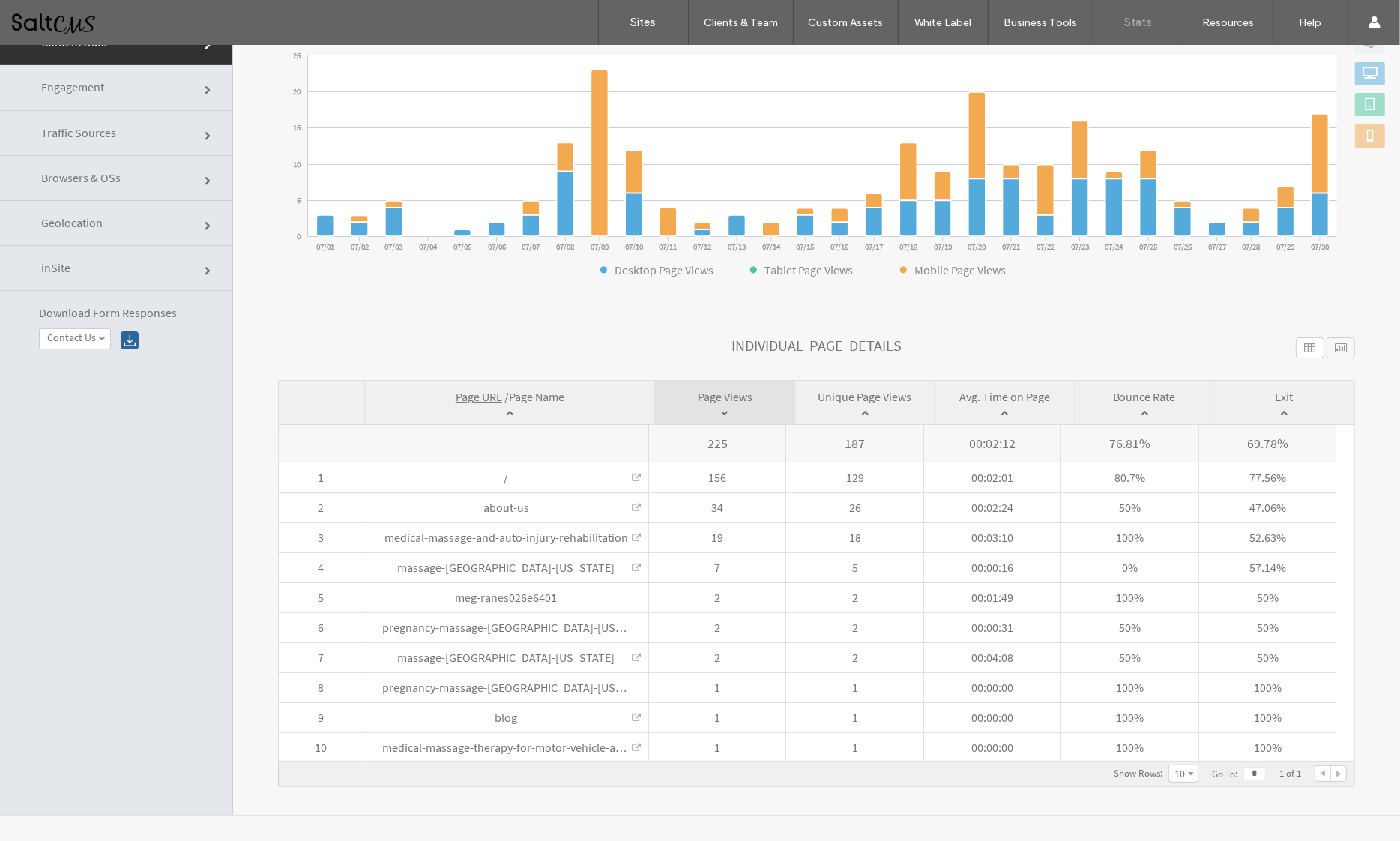
click link "Traffic Sources"
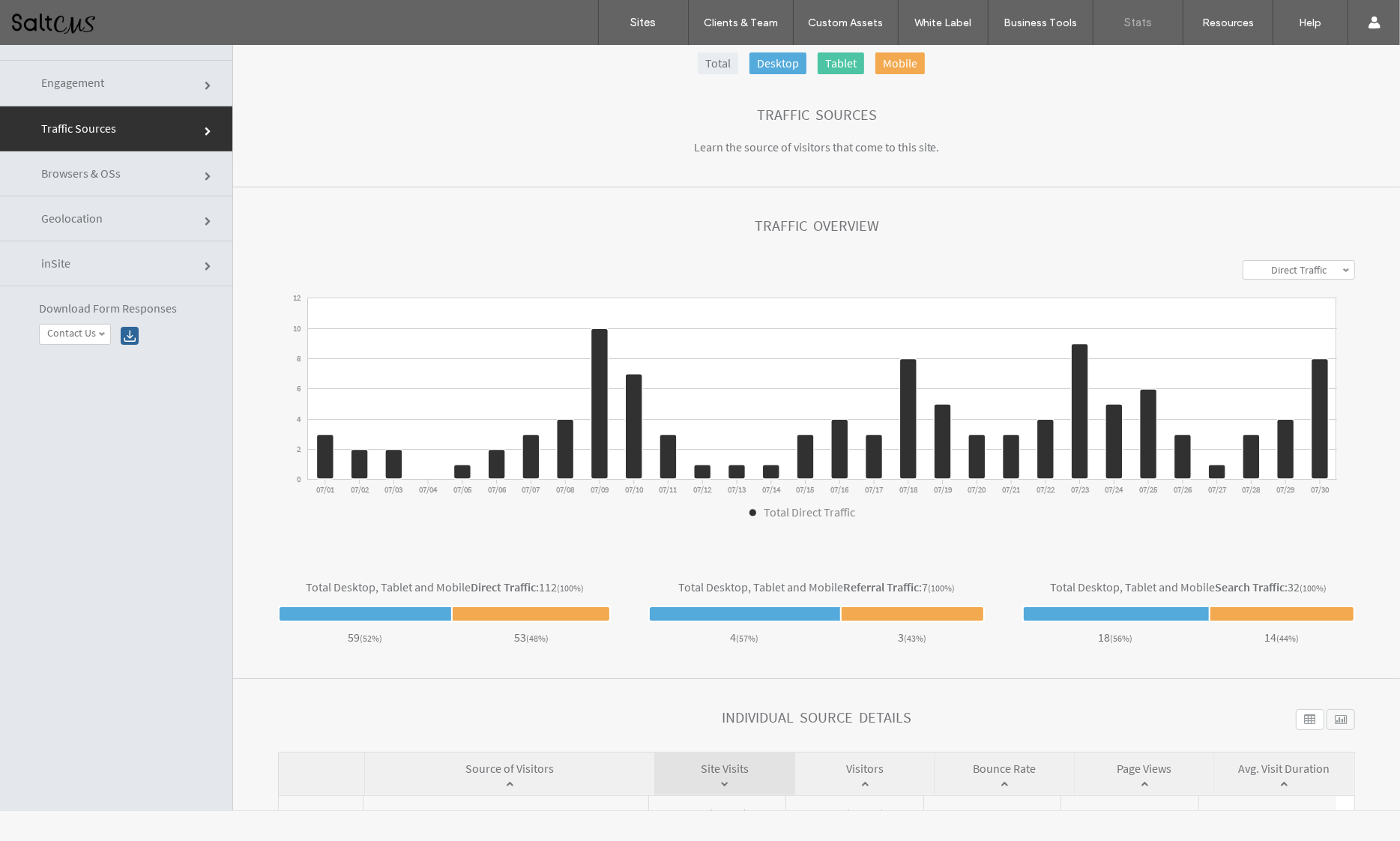
scroll to position [0, 0]
click link "Geolocation"
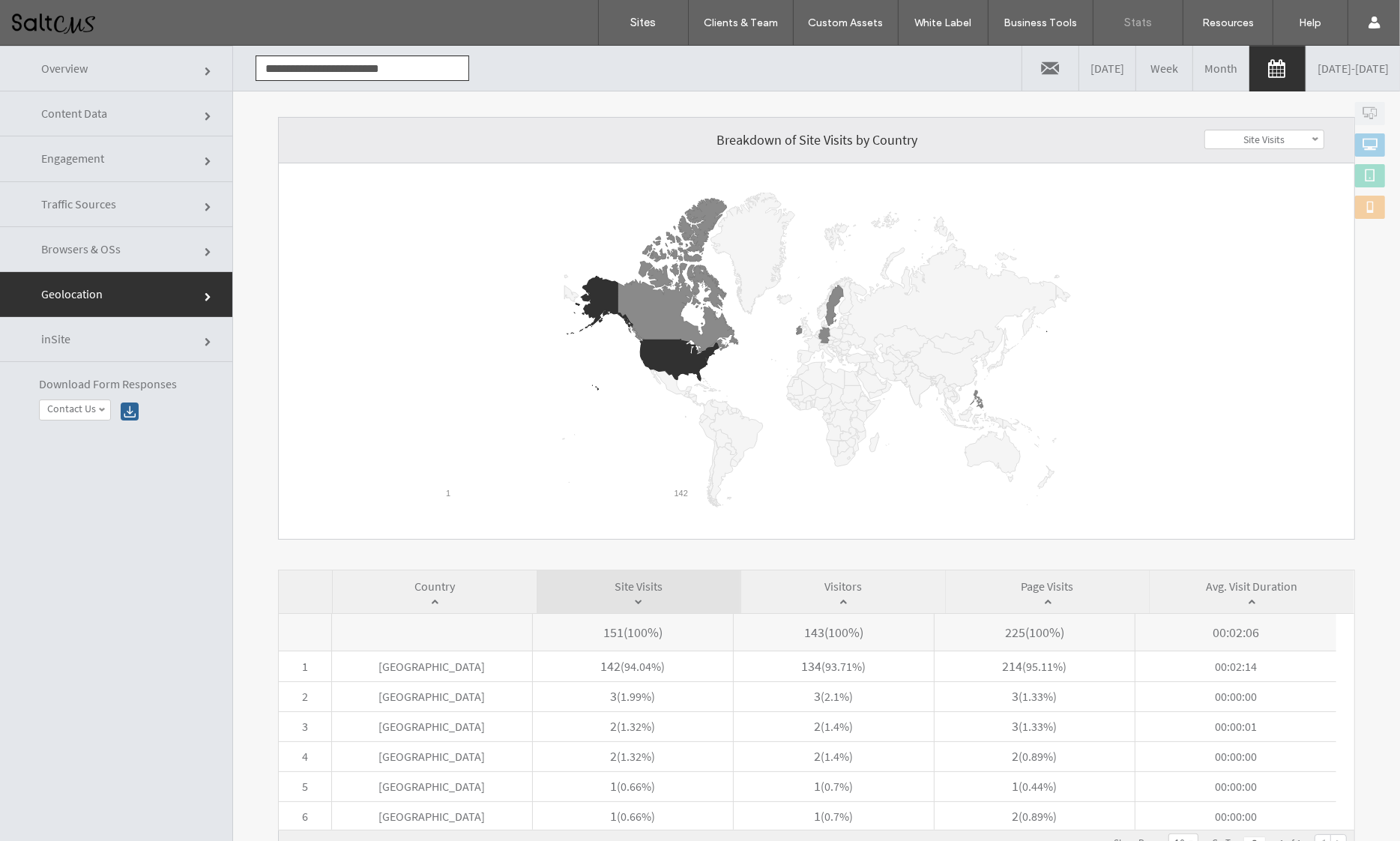
scroll to position [111, 0]
click link "inSite"
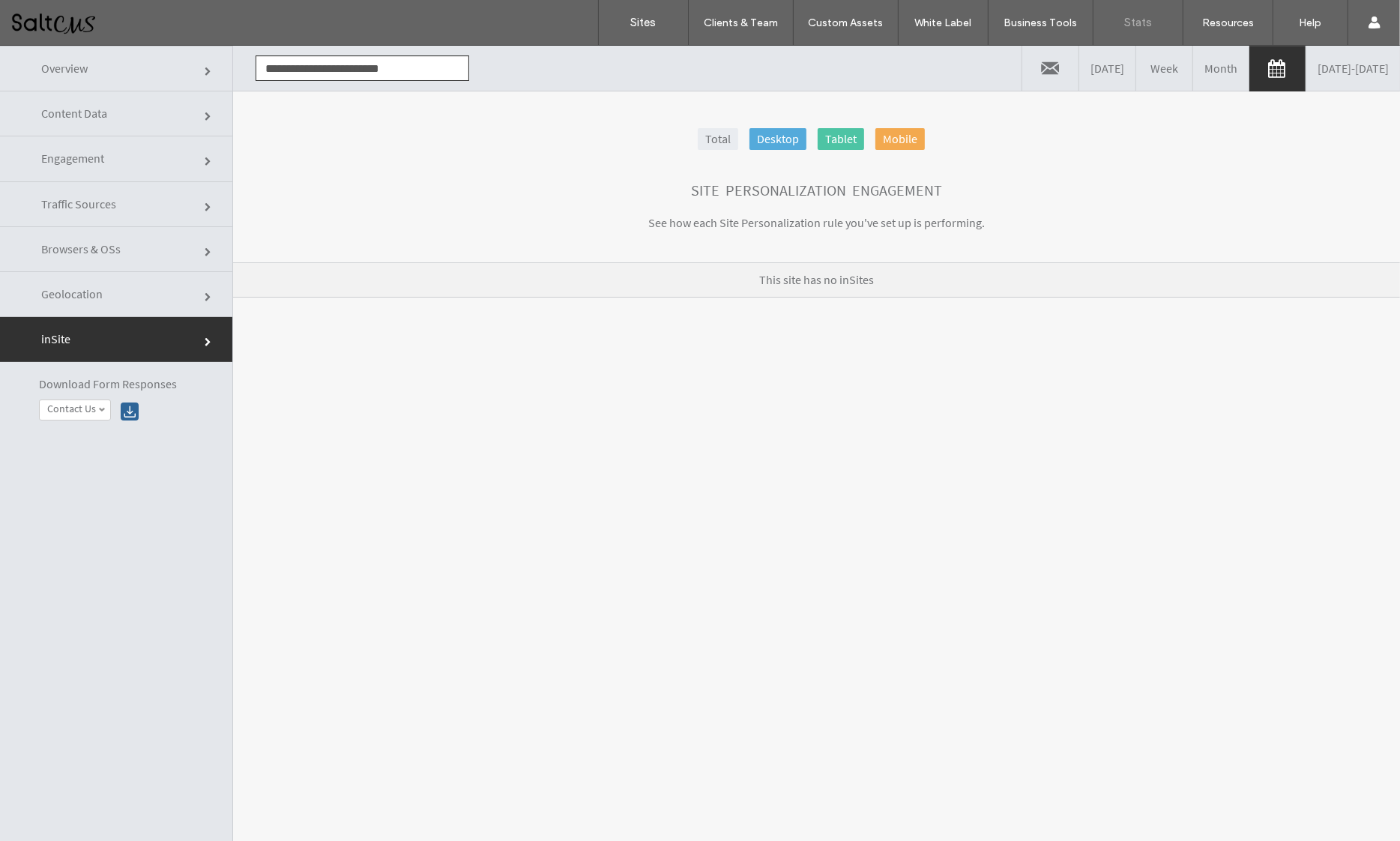
click link "Content Data"
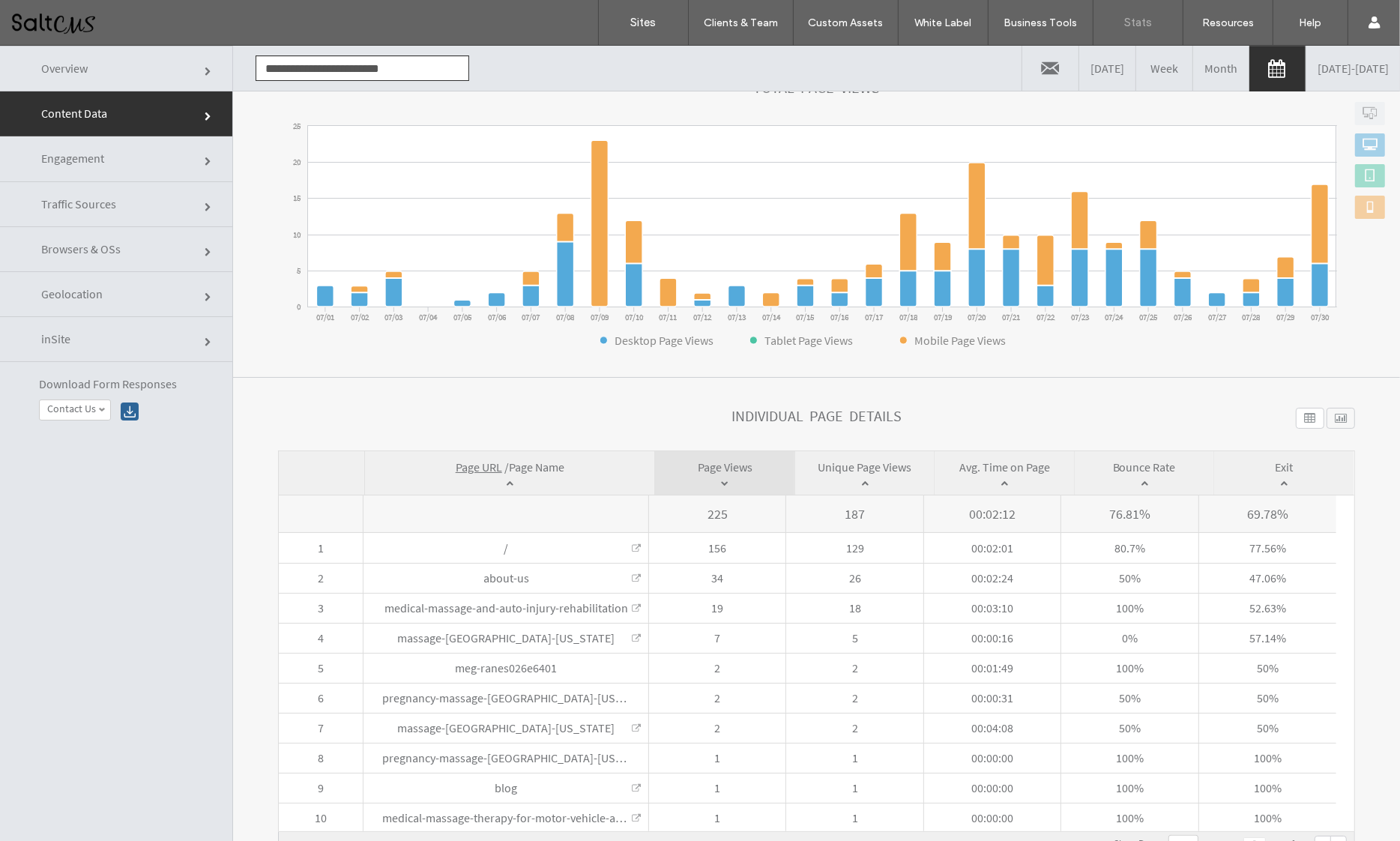
scroll to position [213, 0]
click at [1193, 70] on link "Month" at bounding box center [1221, 69] width 57 height 45
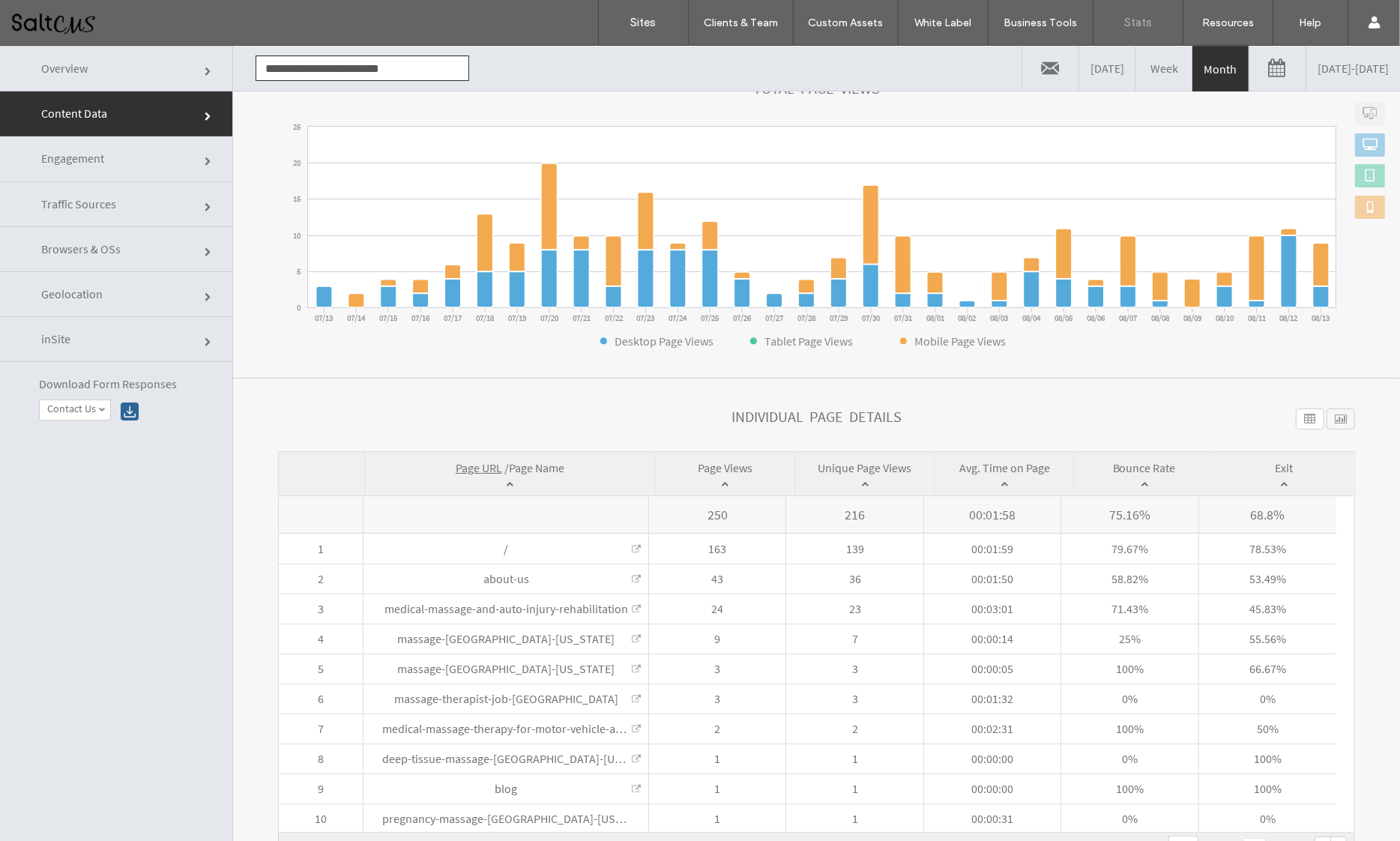
click at [1307, 63] on link "07/13/2025 - 08/13/2025" at bounding box center [1354, 69] width 94 height 45
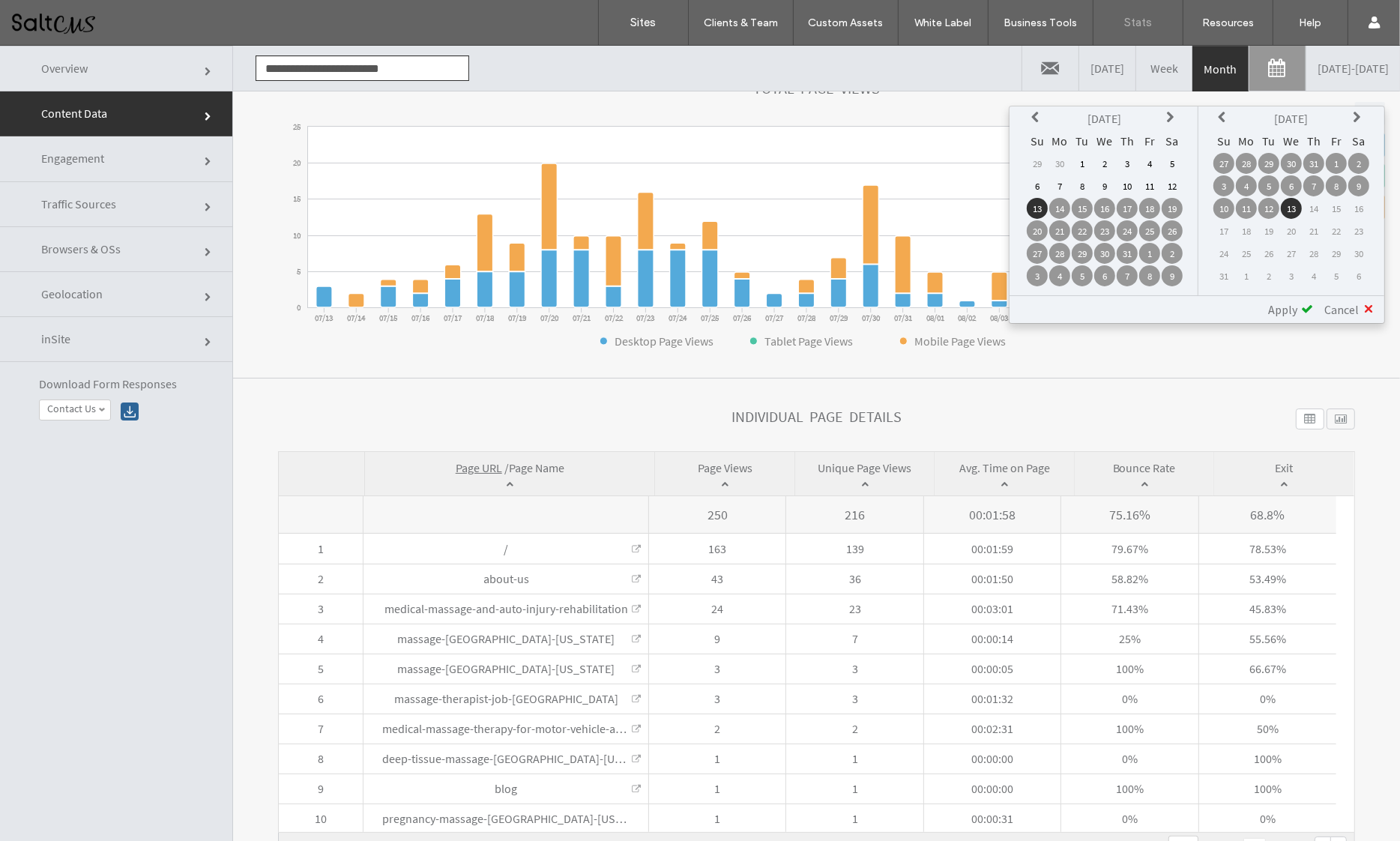
click at [1031, 117] on icon at bounding box center [1037, 117] width 12 height 12
click at [1125, 167] on td "1" at bounding box center [1128, 164] width 21 height 21
click at [1218, 112] on icon at bounding box center [1224, 117] width 12 height 12
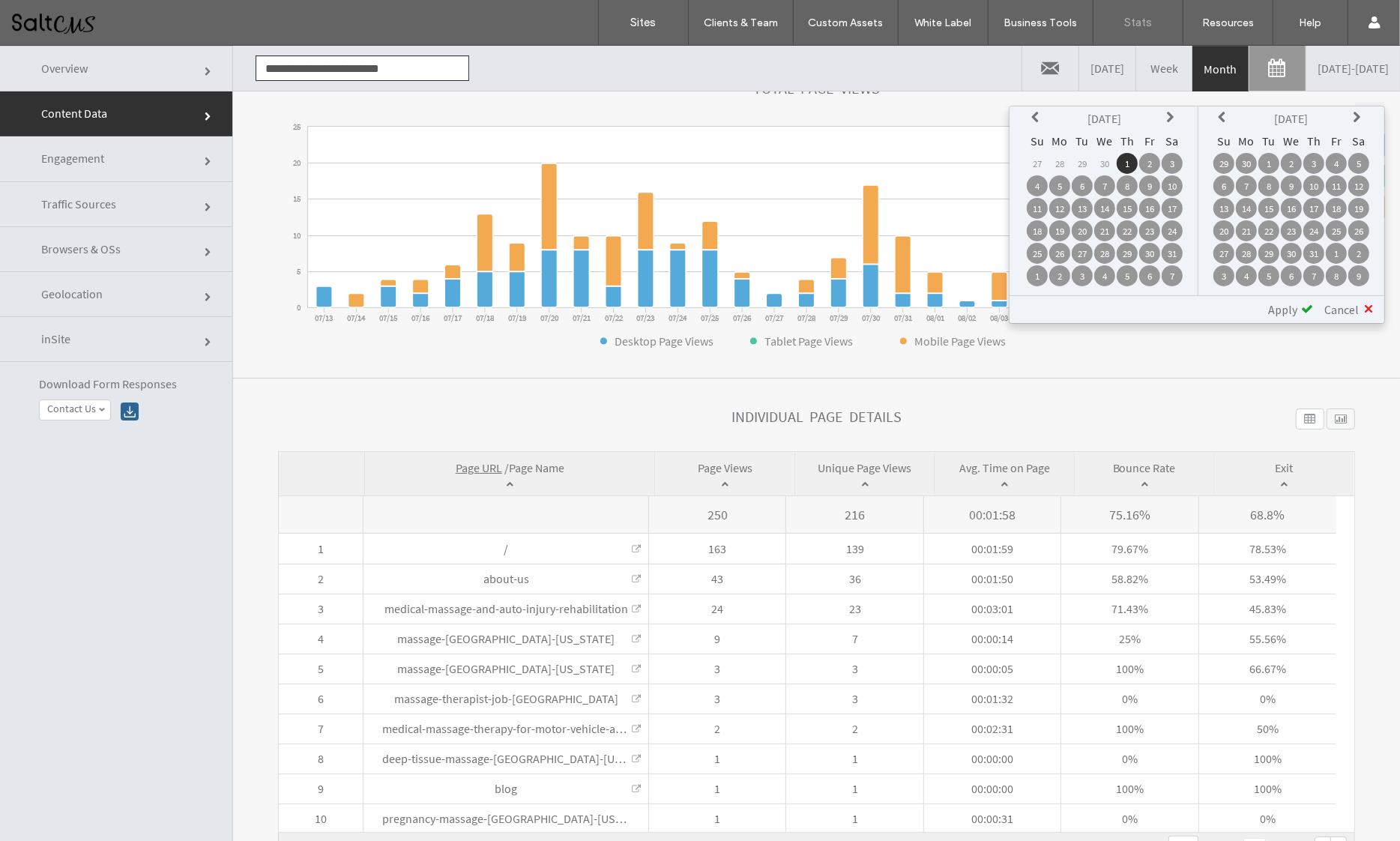
click at [1218, 112] on icon at bounding box center [1224, 117] width 12 height 12
click at [1357, 254] on td "31" at bounding box center [1359, 253] width 21 height 21
click at [1292, 308] on span "Apply" at bounding box center [1283, 309] width 30 height 15
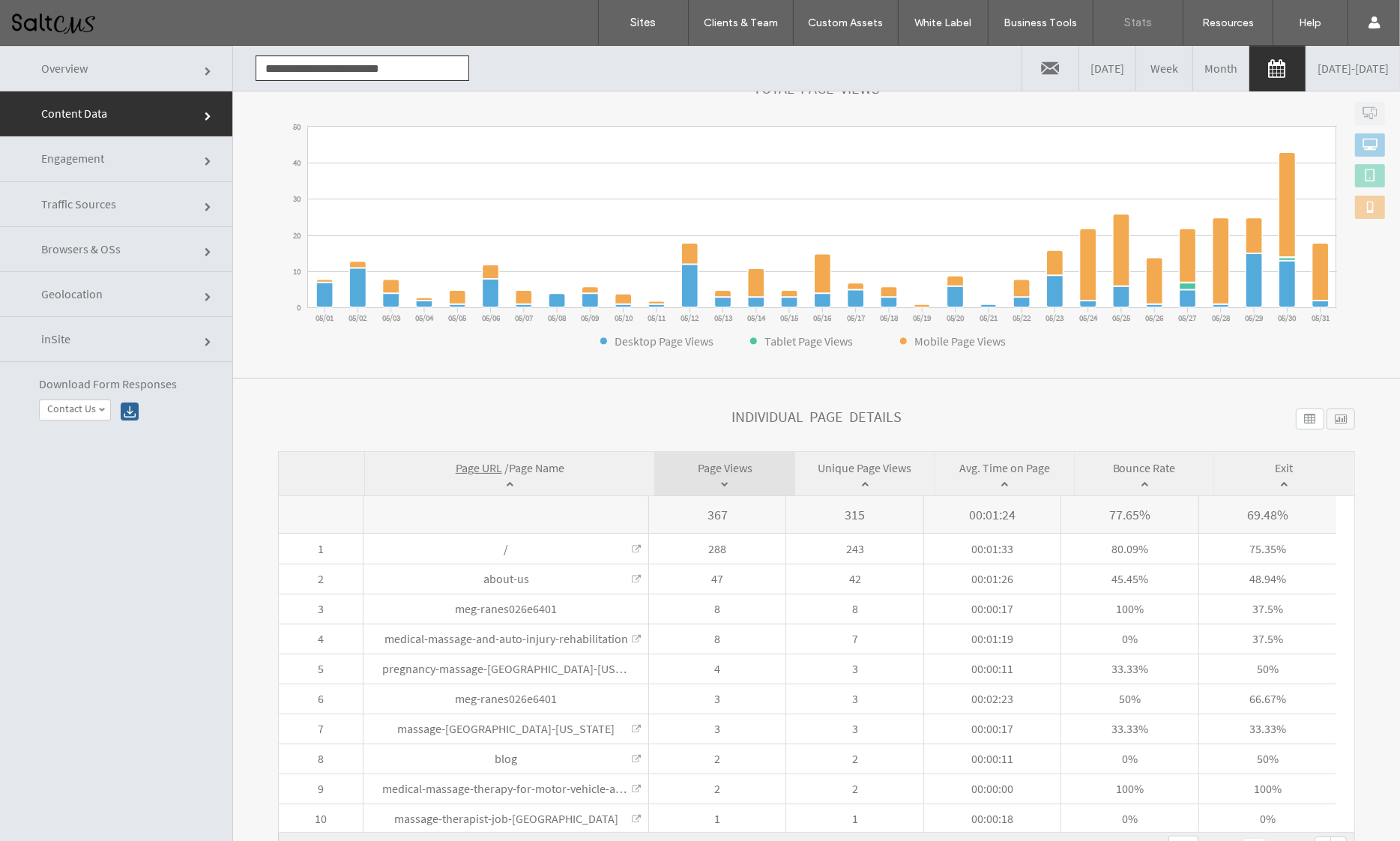
click at [204, 204] on span "Traffic Sources" at bounding box center [209, 208] width 9 height 9
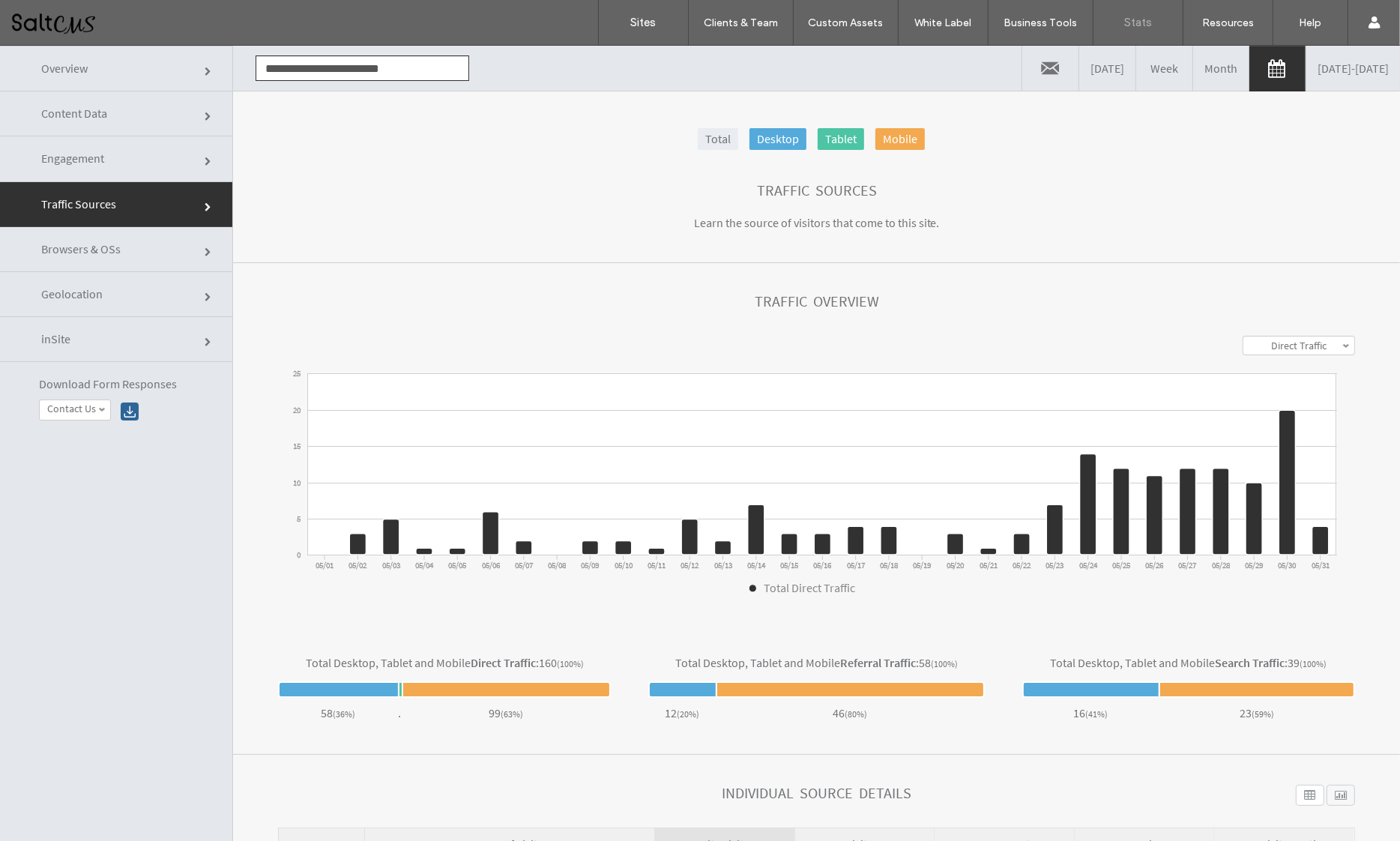
scroll to position [0, 0]
click at [1193, 69] on link "Month" at bounding box center [1221, 69] width 57 height 45
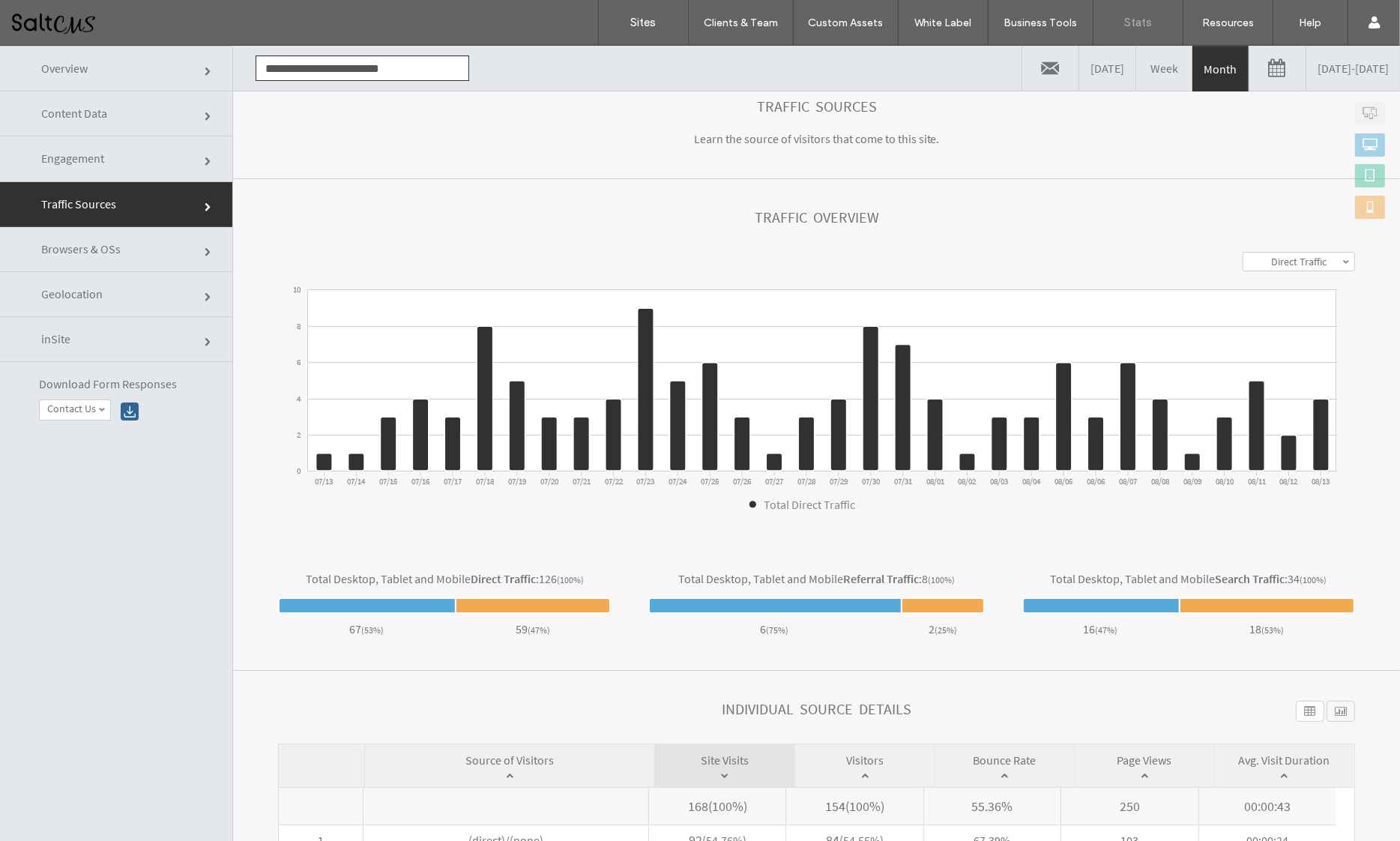
scroll to position [78, 0]
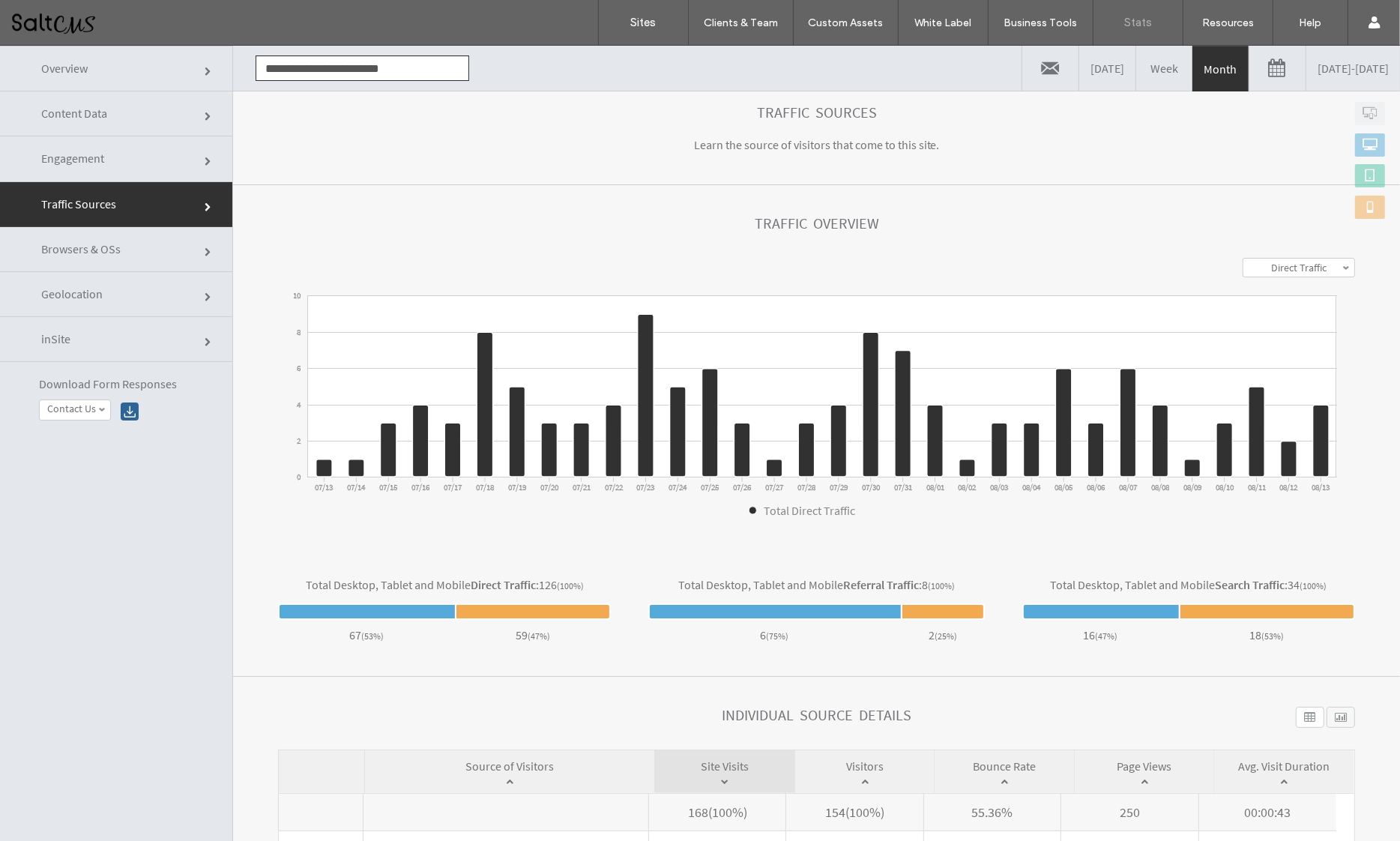
click at [1307, 63] on link "07/13/2025 - 08/13/2025" at bounding box center [1354, 69] width 94 height 45
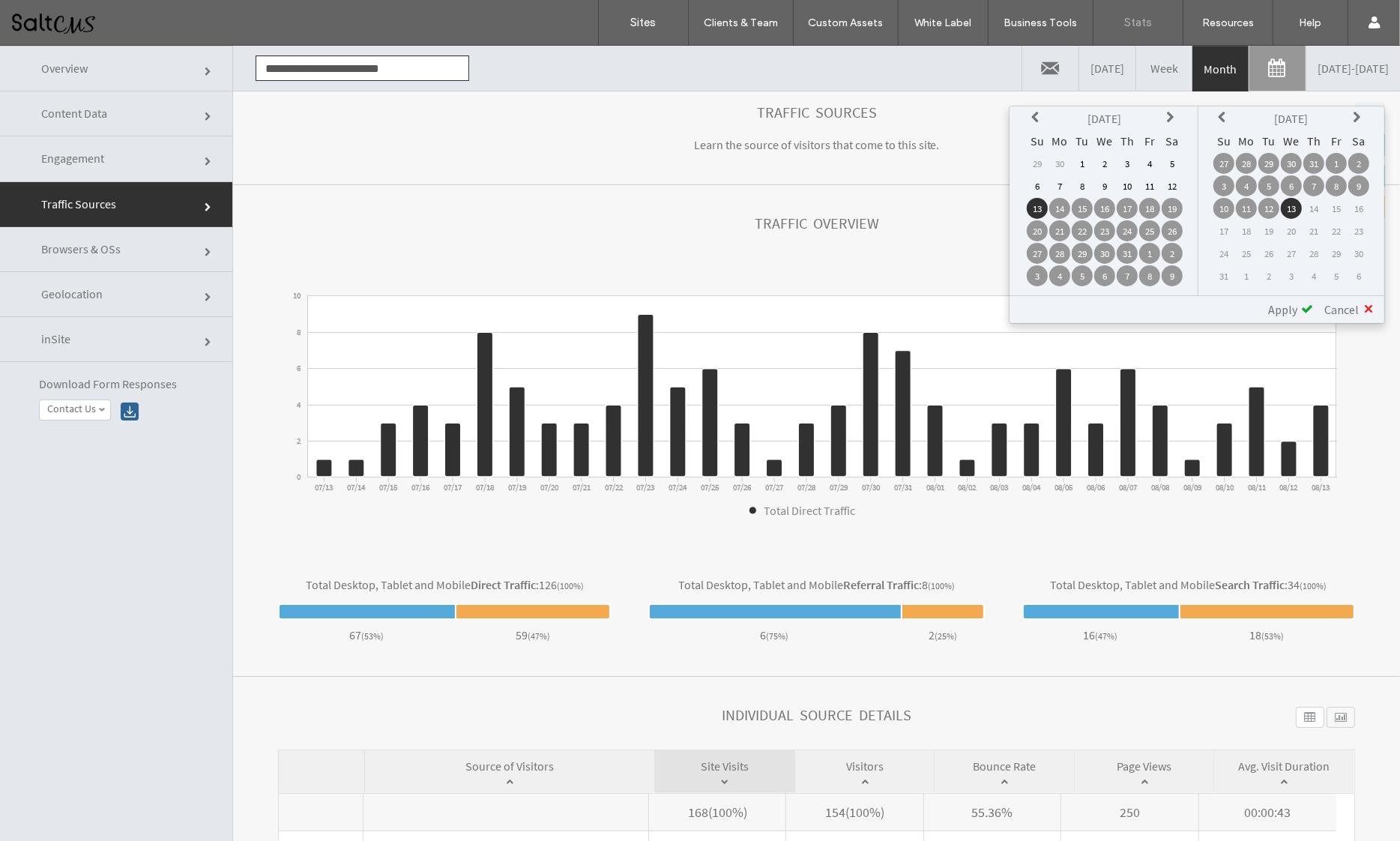
click at [1163, 117] on th at bounding box center [1172, 118] width 21 height 21
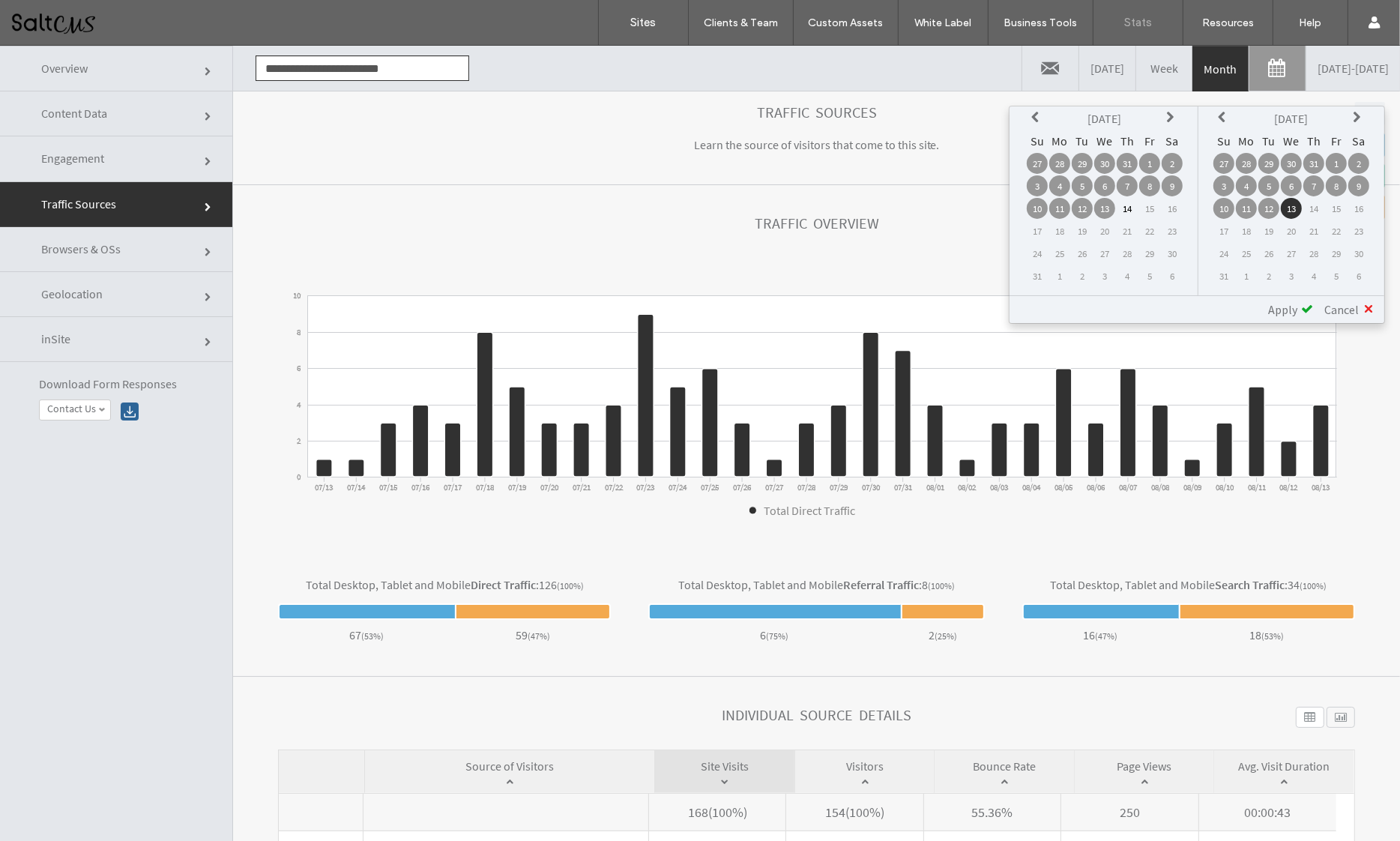
click at [1163, 117] on th at bounding box center [1172, 118] width 21 height 21
click at [1034, 115] on icon at bounding box center [1037, 117] width 12 height 12
click at [1150, 162] on td "1" at bounding box center [1150, 164] width 21 height 21
click at [1293, 204] on td "13" at bounding box center [1291, 209] width 21 height 21
click at [1289, 304] on span "Apply" at bounding box center [1283, 309] width 30 height 15
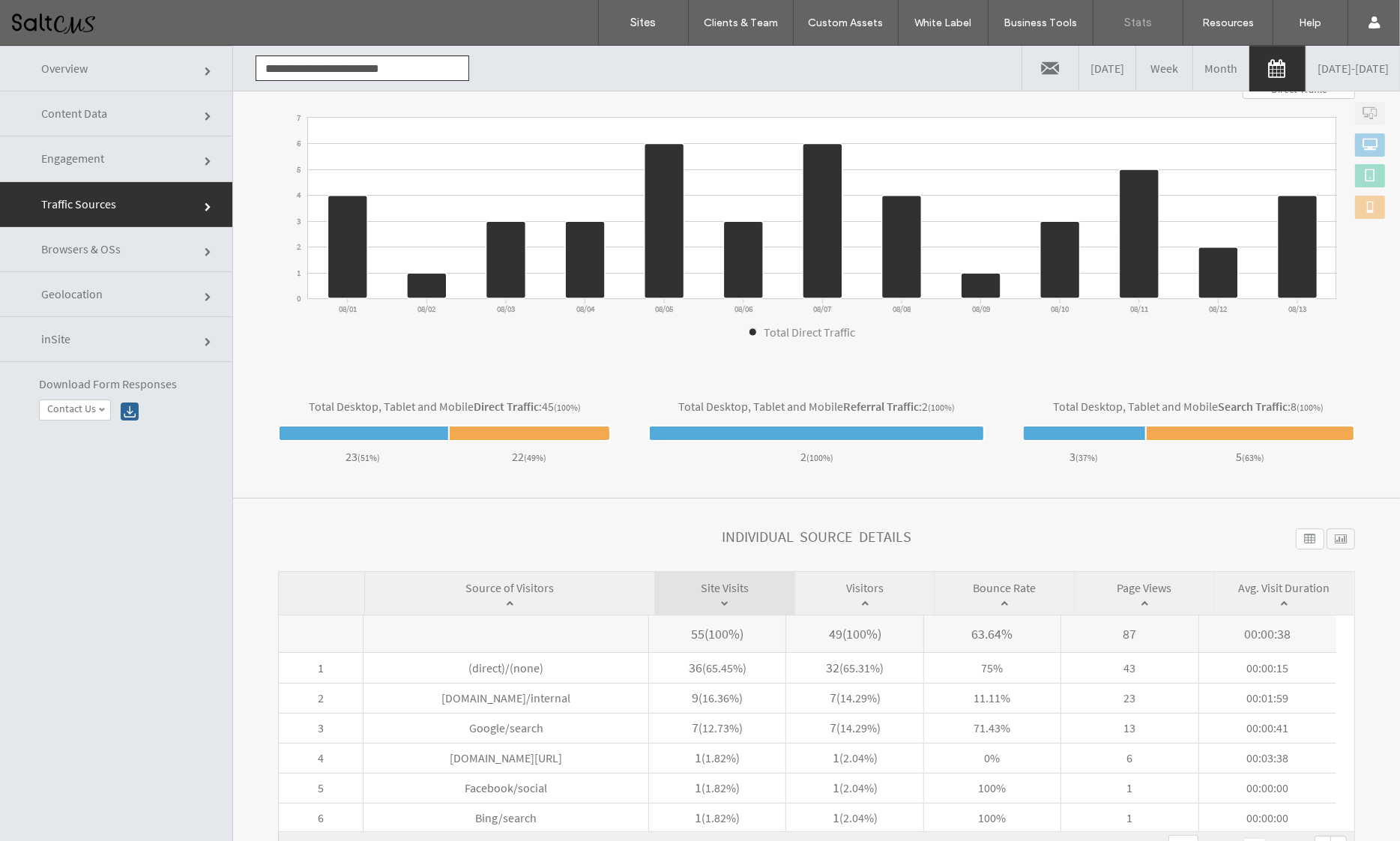
scroll to position [1, 0]
click link "Content Data"
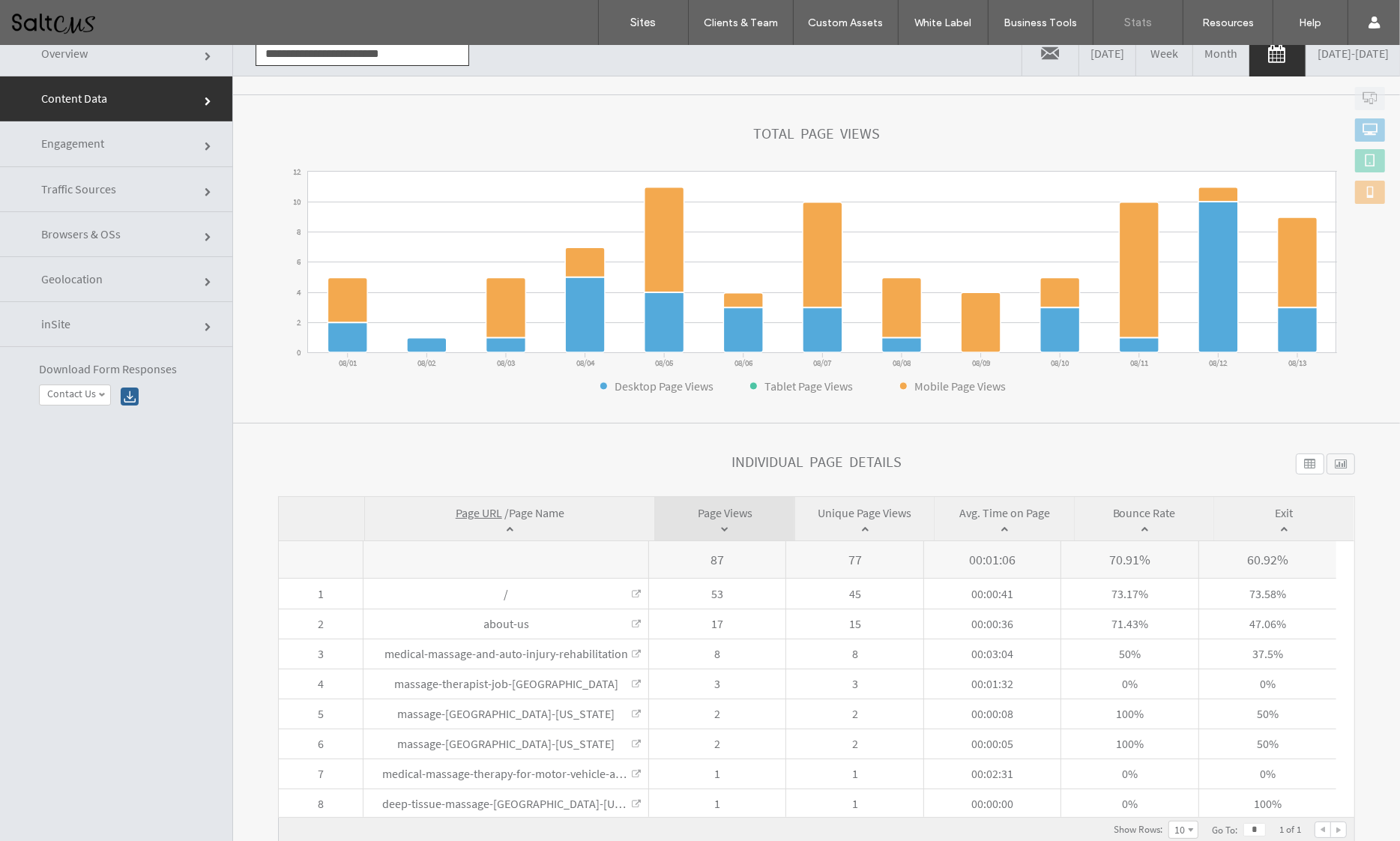
scroll to position [20, 0]
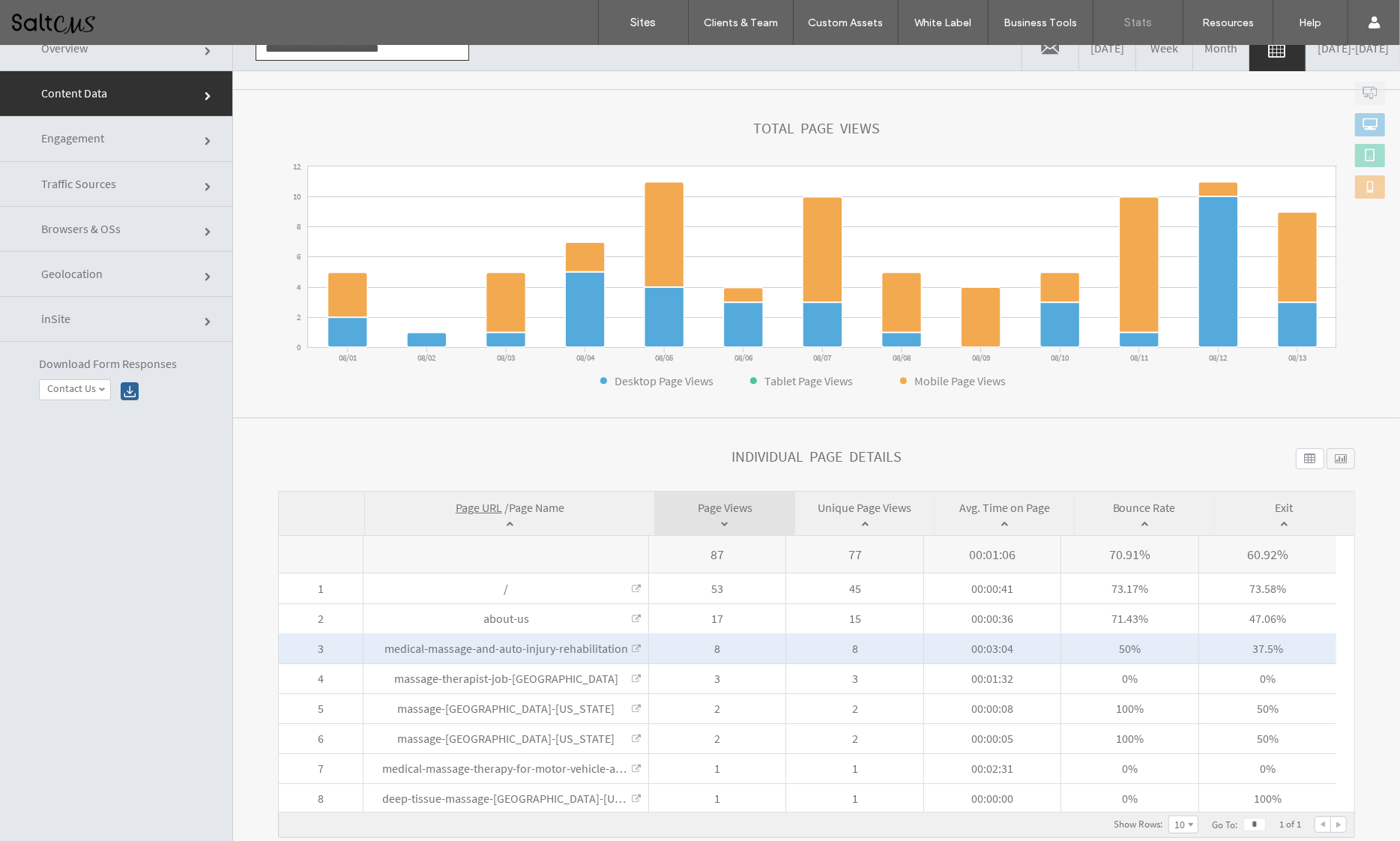
click link
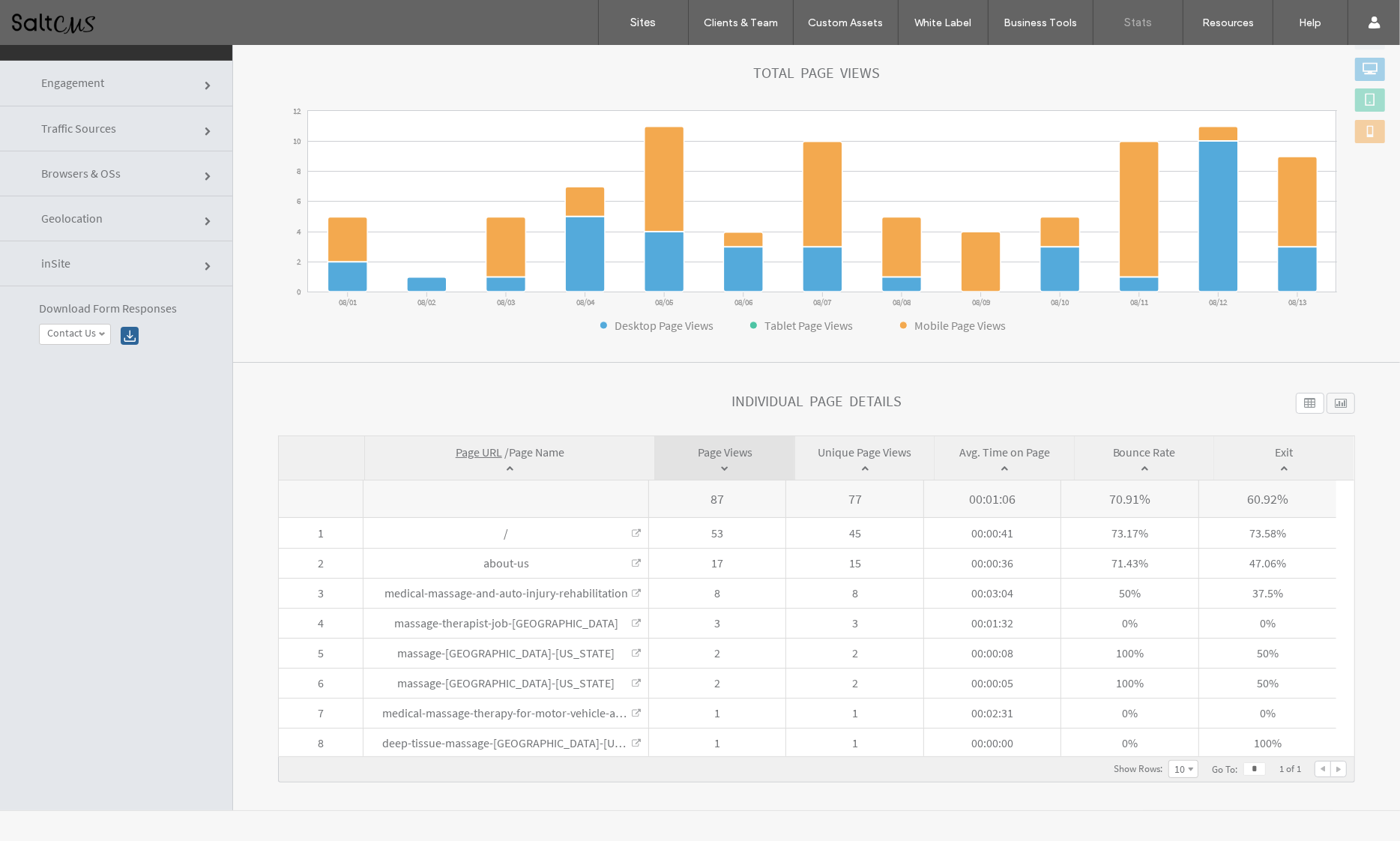
scroll to position [76, 0]
click at [204, 128] on span "Traffic Sources" at bounding box center [209, 132] width 9 height 9
